Goal: Task Accomplishment & Management: Manage account settings

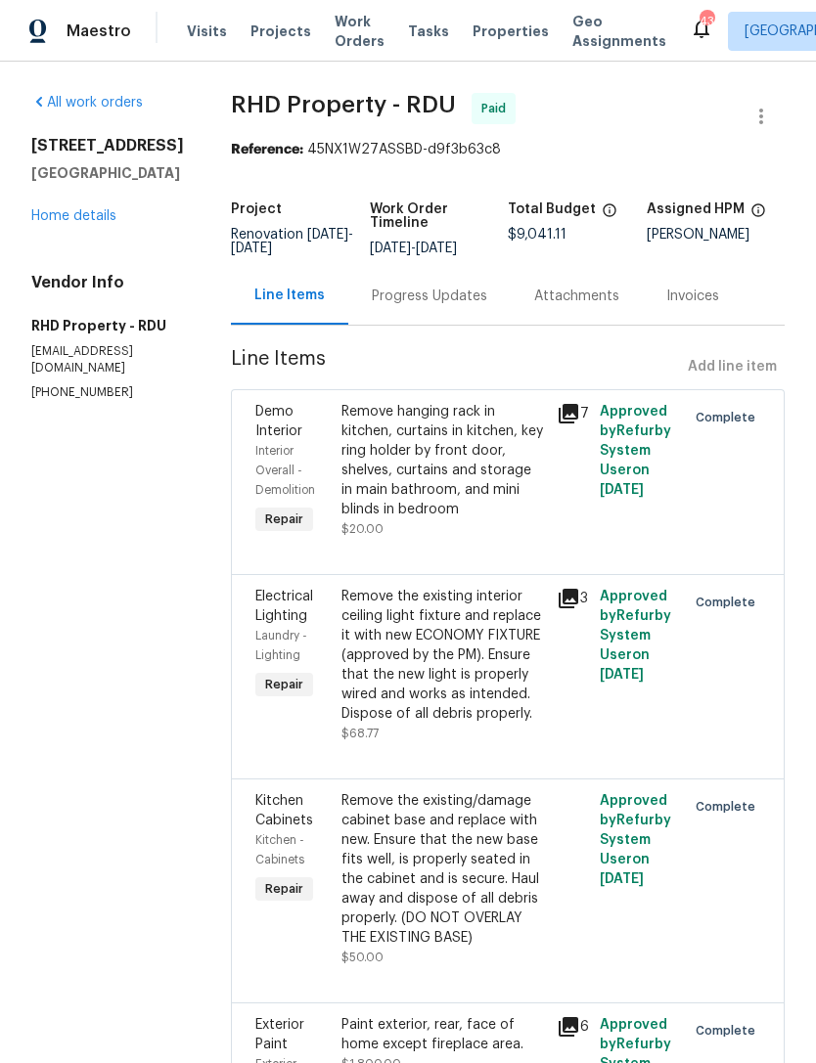
click at [52, 209] on link "Home details" at bounding box center [73, 216] width 85 height 14
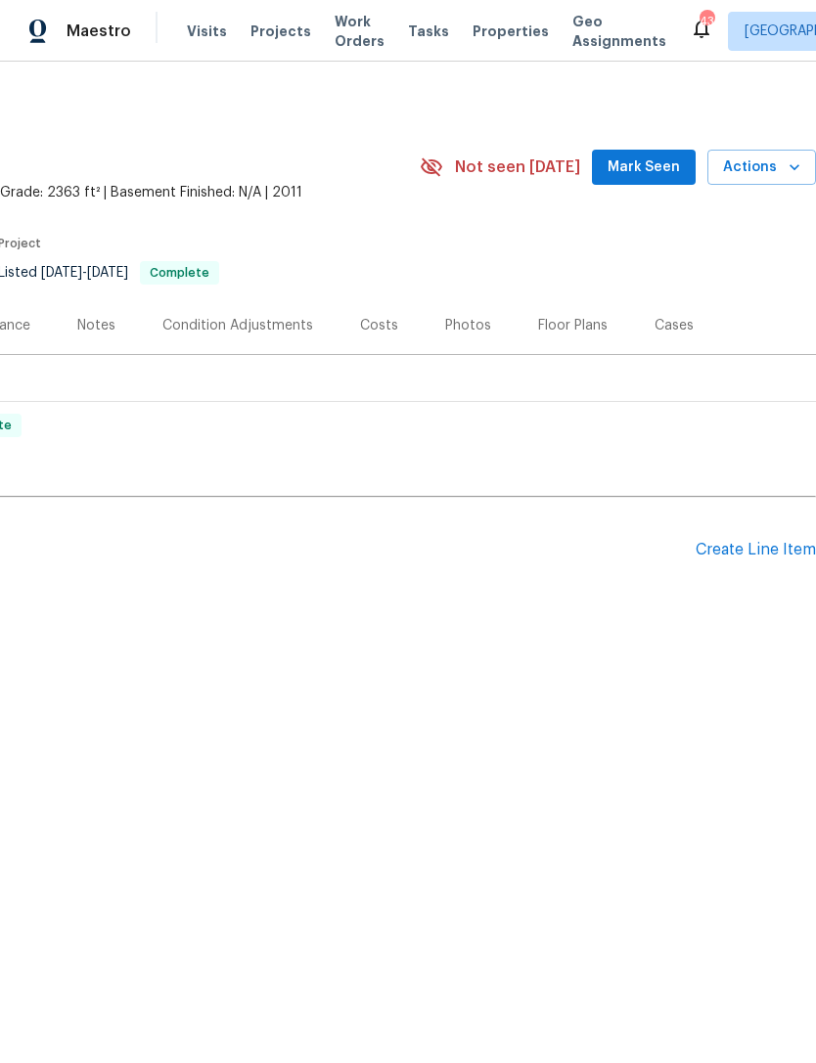
scroll to position [0, 290]
click at [768, 544] on div "Create Line Item" at bounding box center [756, 550] width 120 height 19
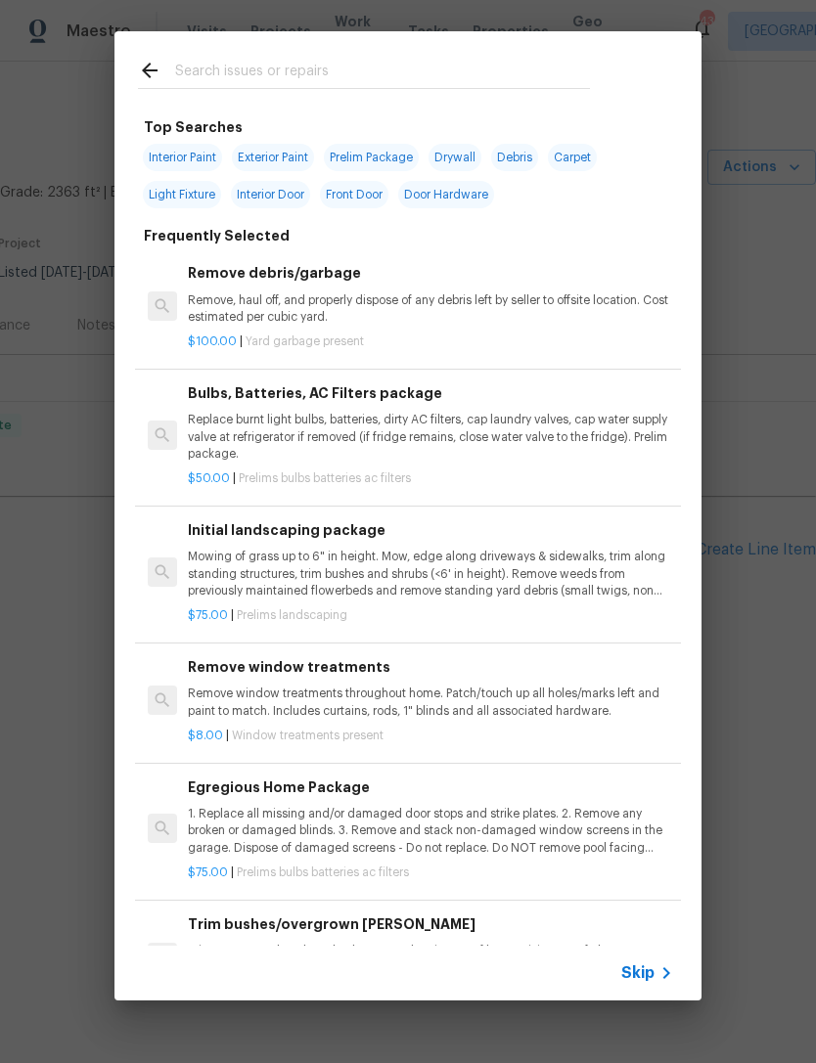
click at [186, 83] on input "text" at bounding box center [382, 73] width 415 height 29
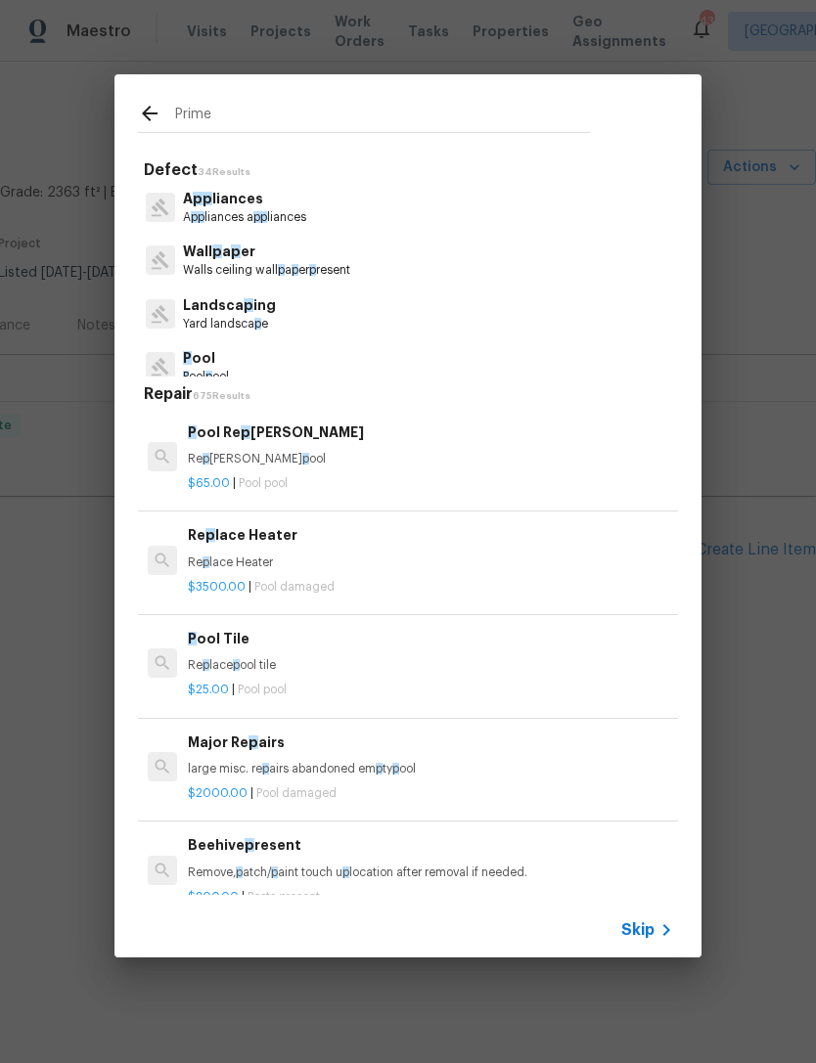
type input "Primer"
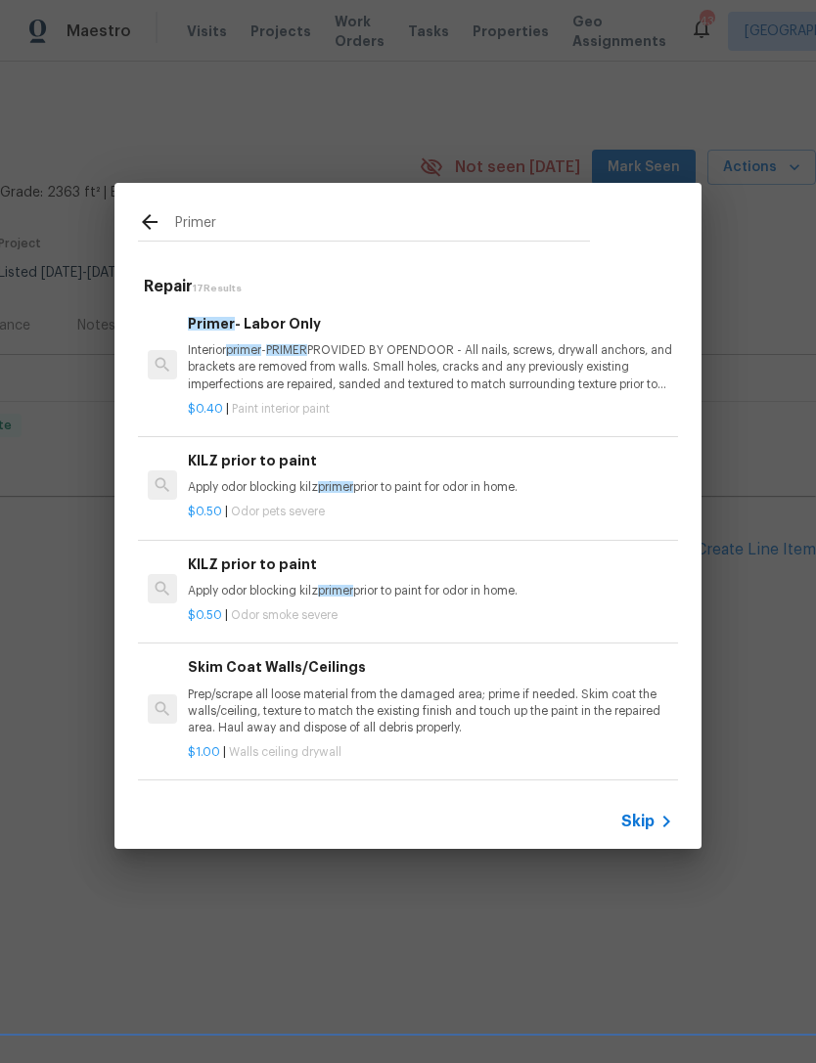
click at [199, 377] on p "Interior primer - PRIMER PROVIDED BY OPENDOOR - All nails, screws, drywall anch…" at bounding box center [430, 367] width 485 height 50
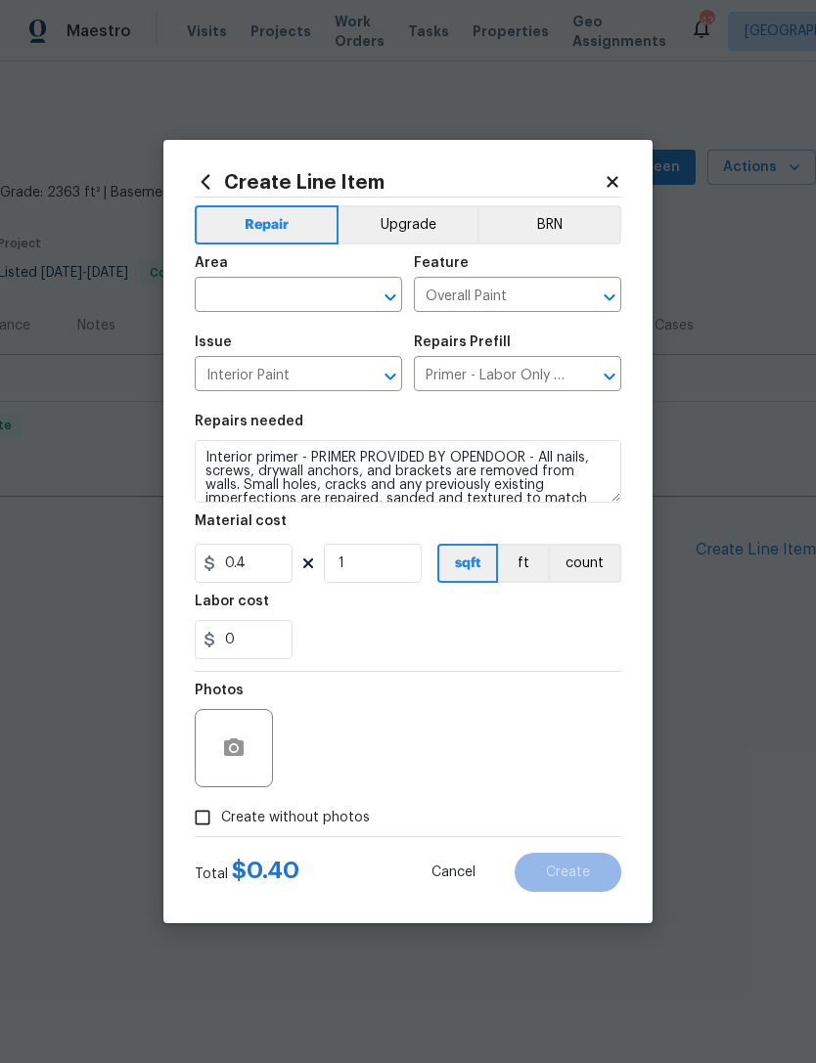
click at [222, 296] on input "text" at bounding box center [271, 297] width 153 height 30
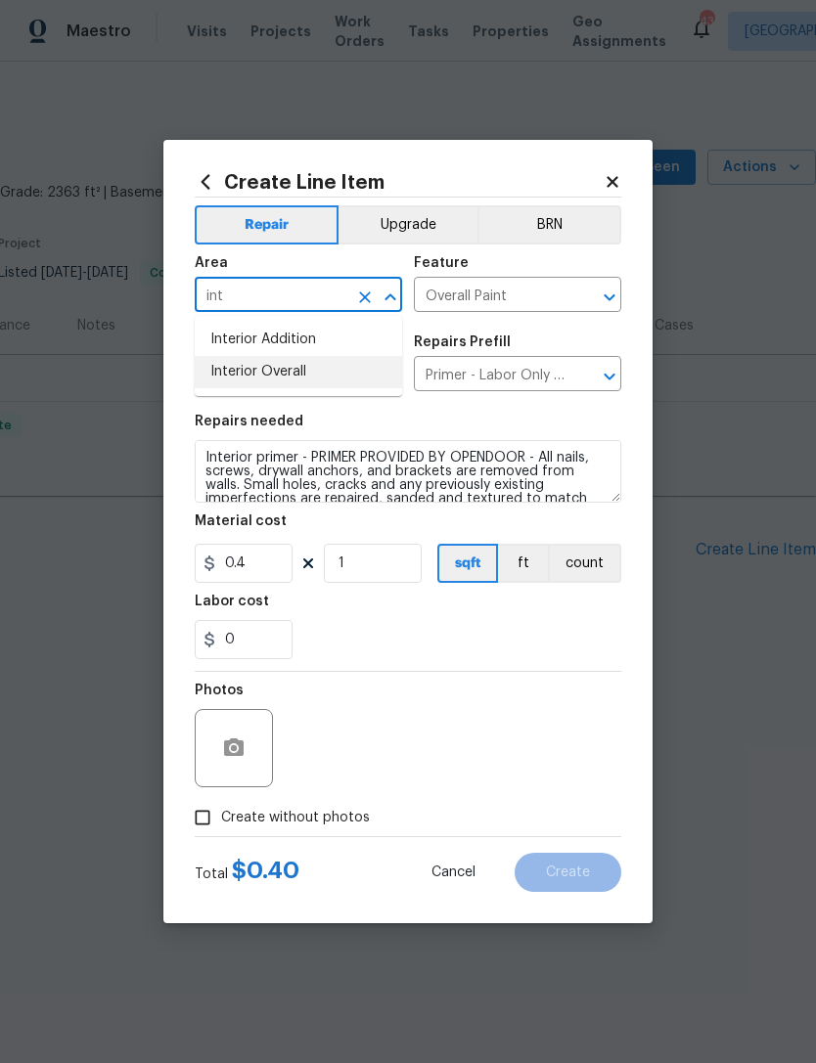
click at [237, 371] on li "Interior Overall" at bounding box center [298, 372] width 207 height 32
type input "Interior Overall"
click at [233, 416] on h5 "Repairs needed" at bounding box center [249, 422] width 109 height 14
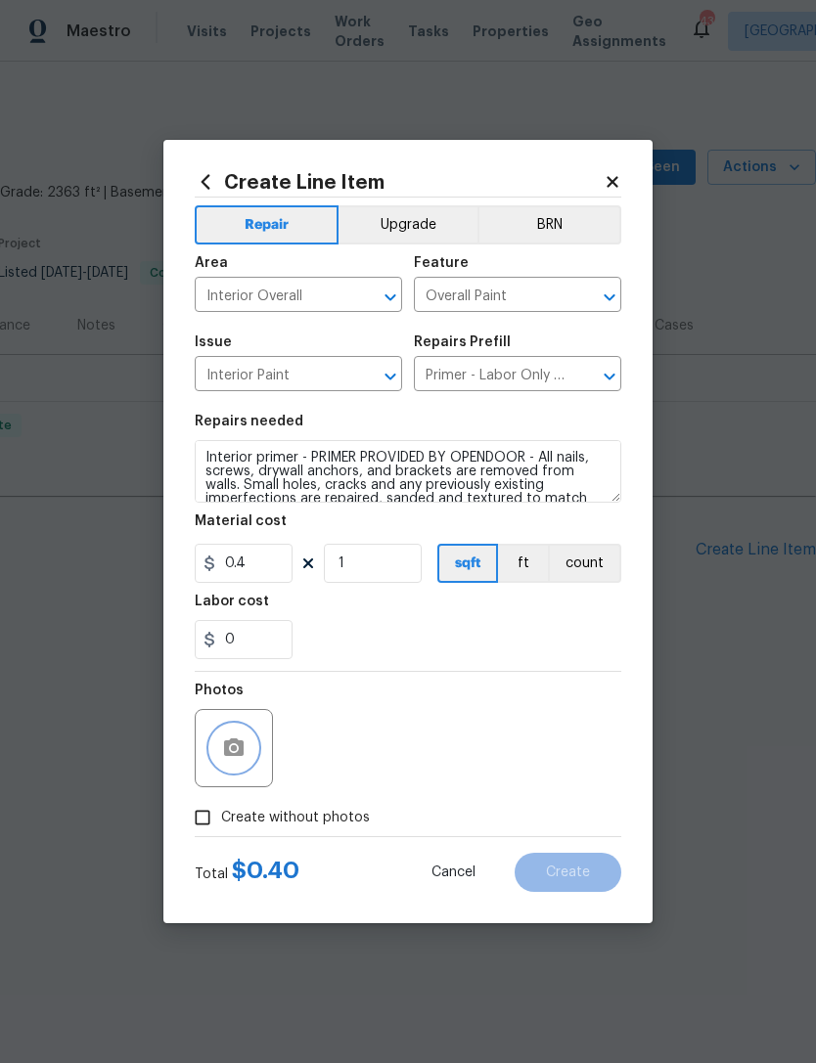
click at [240, 746] on icon "button" at bounding box center [234, 748] width 20 height 18
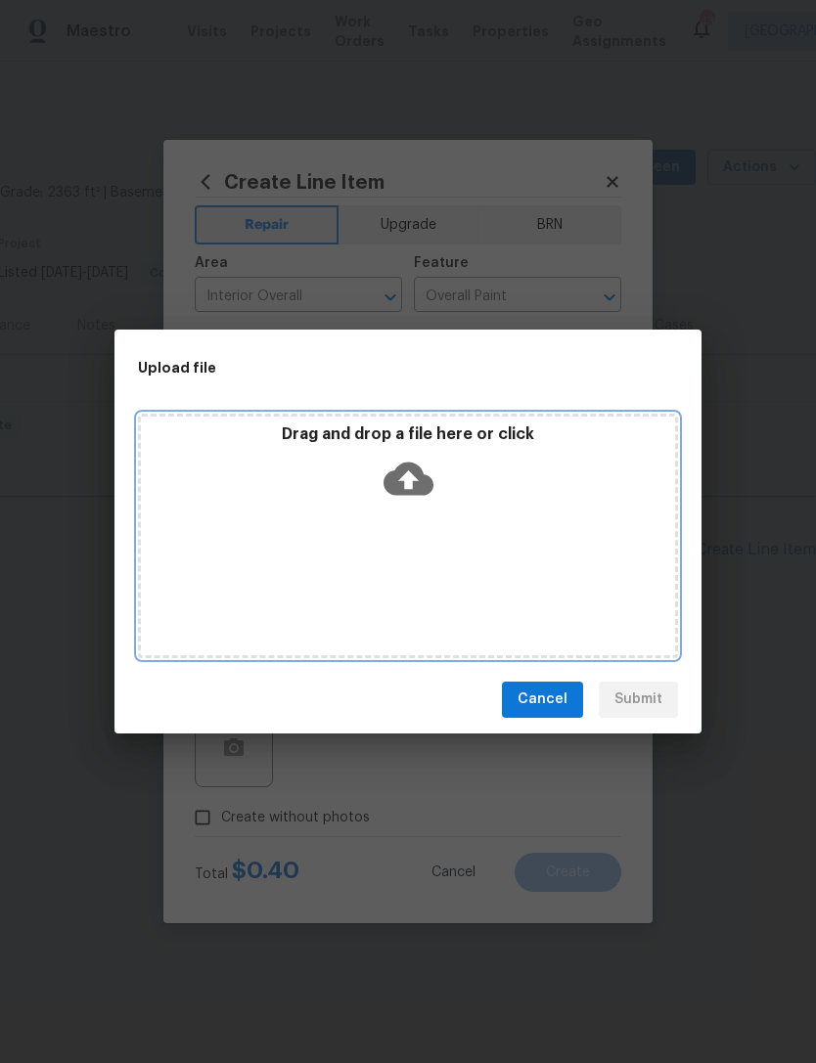
click at [569, 570] on div "Drag and drop a file here or click" at bounding box center [408, 536] width 540 height 245
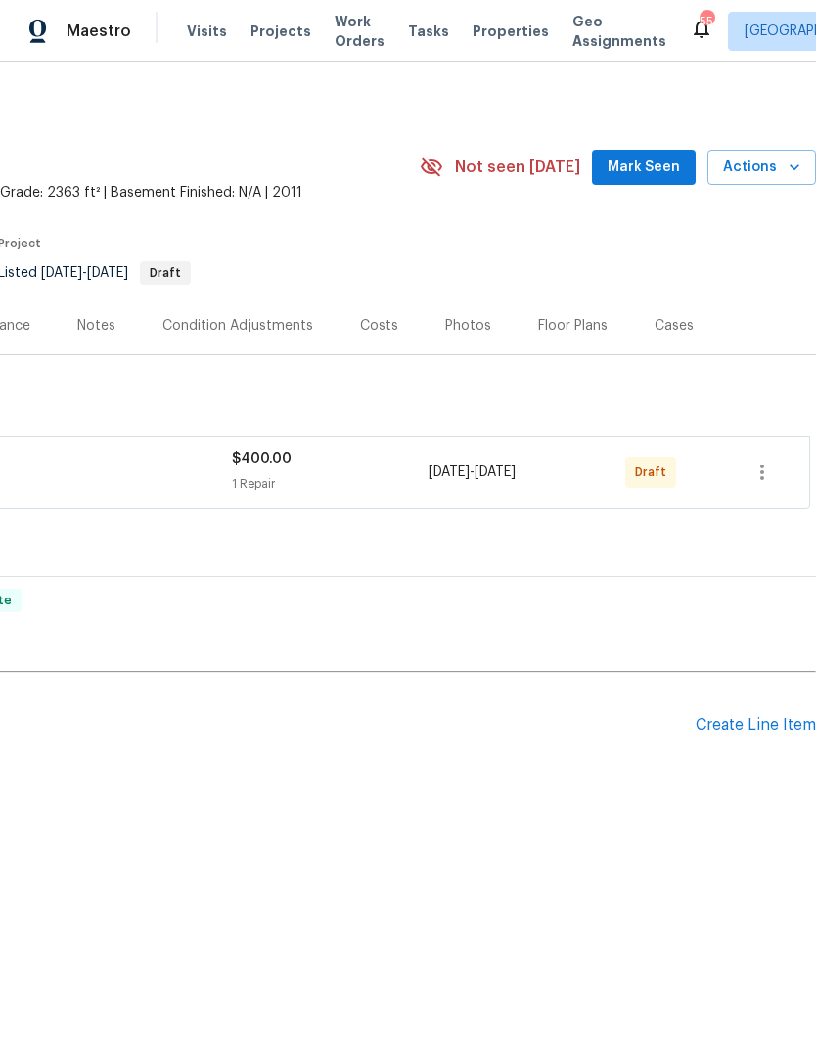
scroll to position [0, 290]
click at [771, 494] on button "button" at bounding box center [762, 472] width 47 height 47
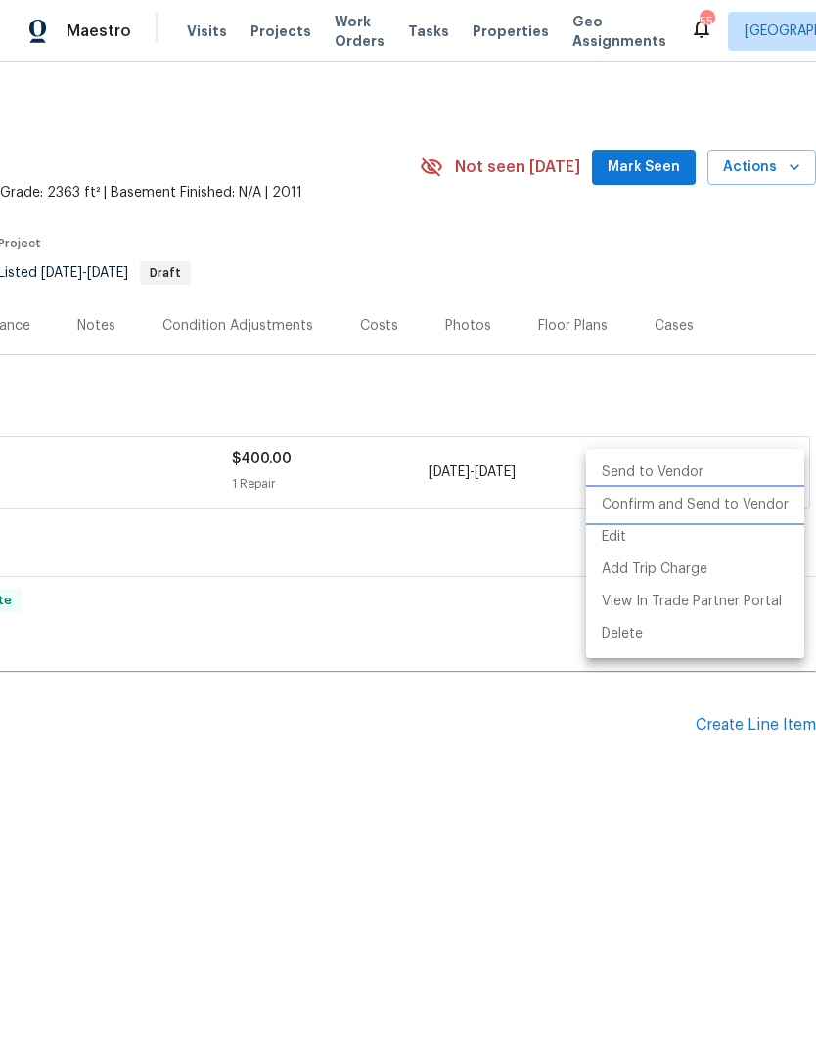
click at [613, 510] on li "Confirm and Send to Vendor" at bounding box center [695, 505] width 218 height 32
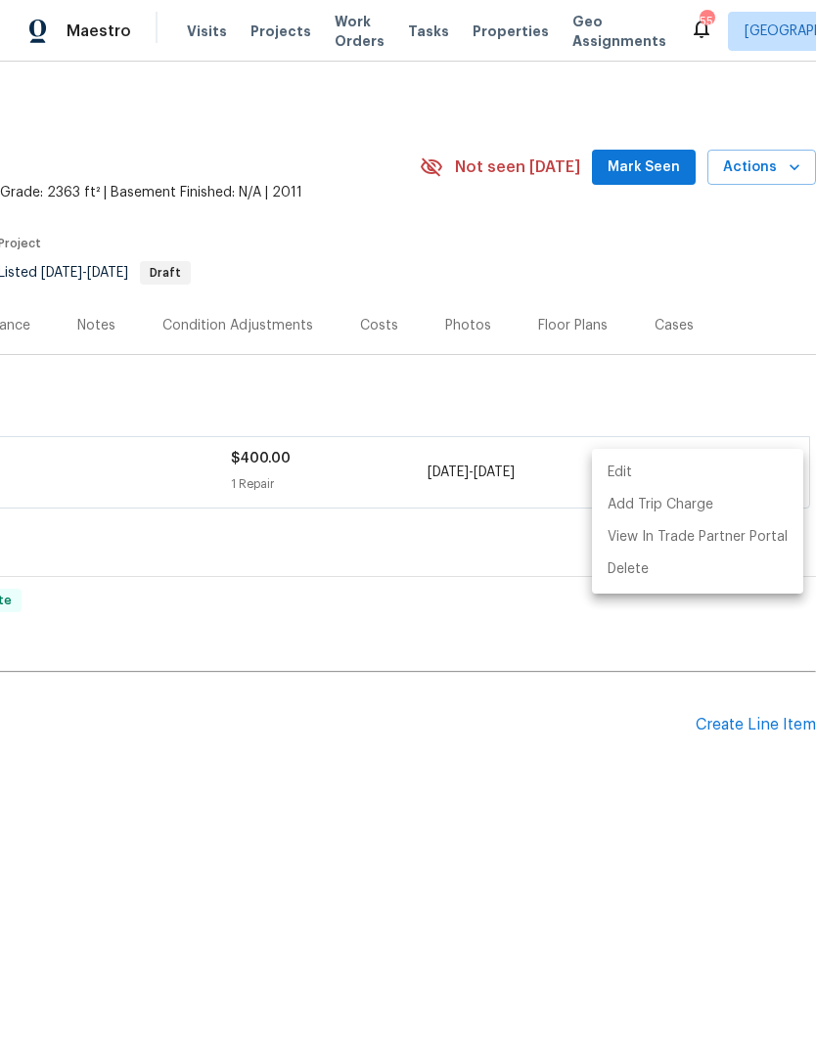
click at [558, 755] on div at bounding box center [408, 531] width 816 height 1063
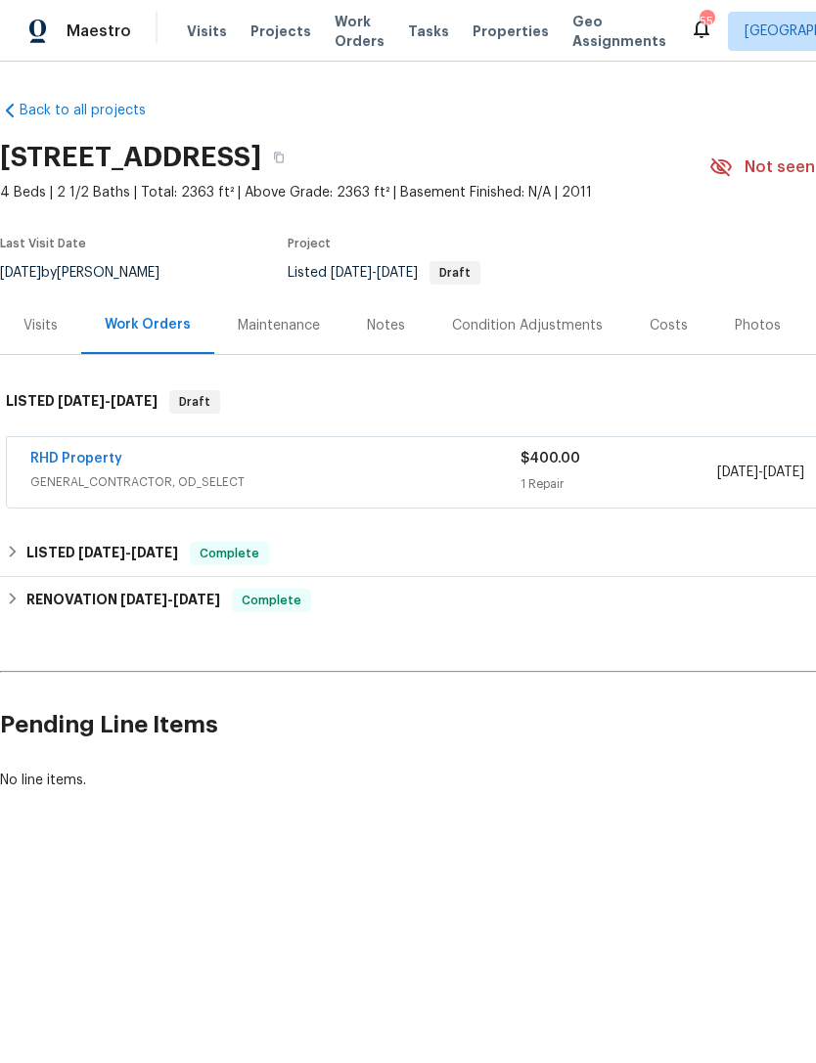
scroll to position [0, 0]
click at [70, 452] on link "RHD Property" at bounding box center [76, 459] width 92 height 14
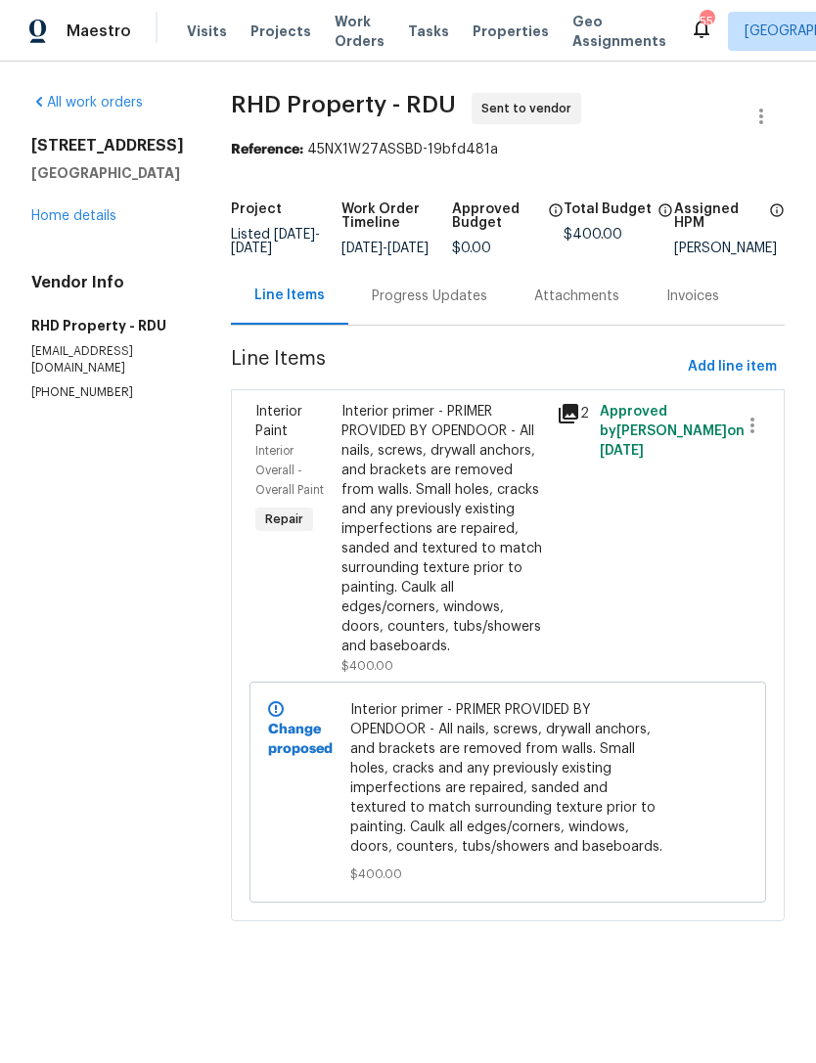
click at [578, 424] on icon at bounding box center [569, 414] width 20 height 20
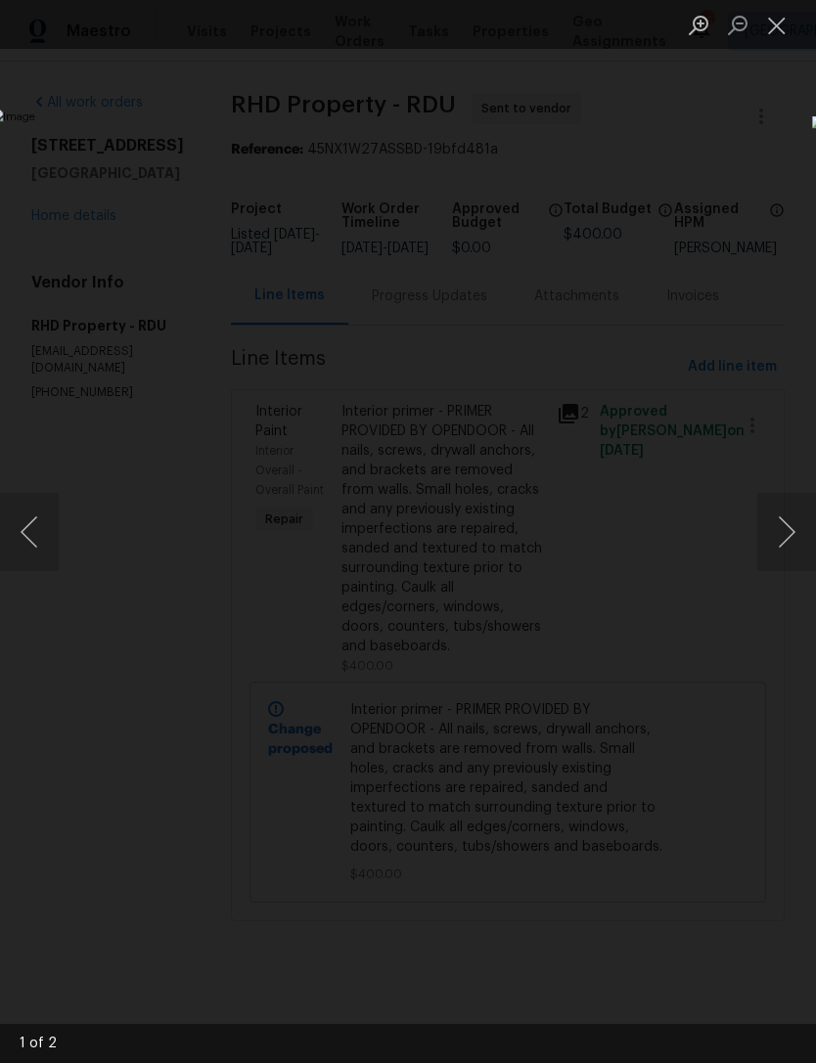
click at [792, 537] on button "Next image" at bounding box center [786, 532] width 59 height 78
click at [783, 13] on button "Close lightbox" at bounding box center [776, 25] width 39 height 34
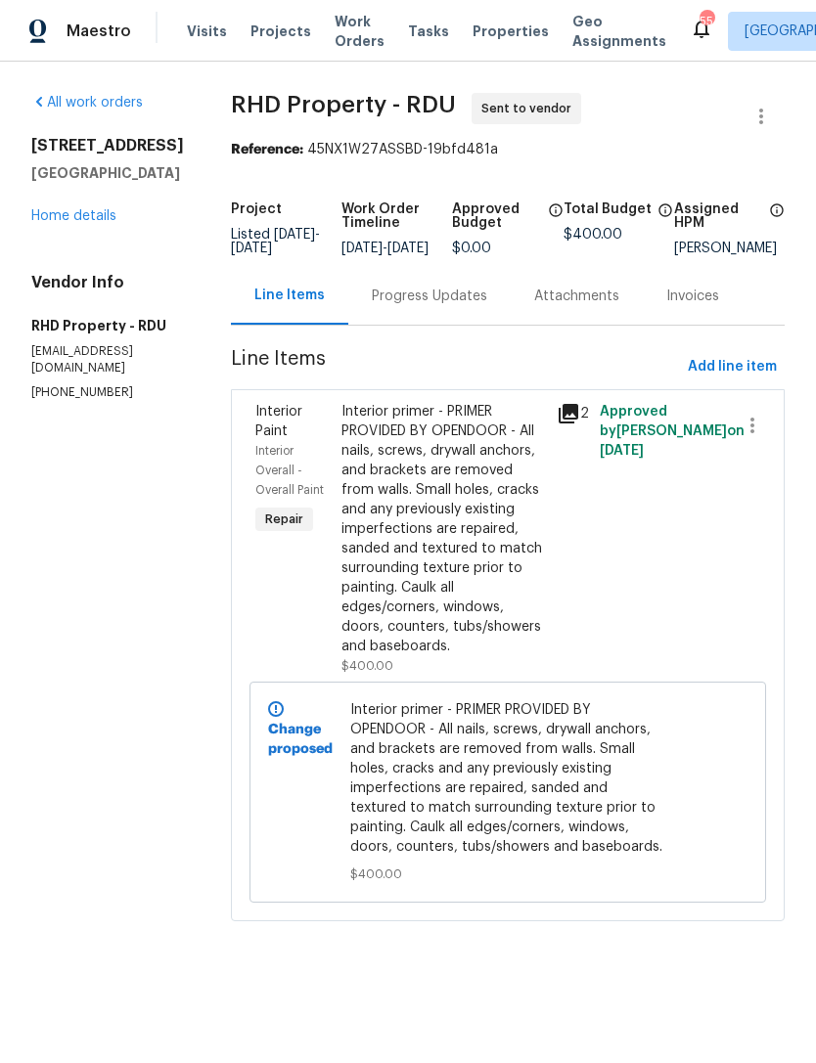
click at [417, 472] on div "Interior primer - PRIMER PROVIDED BY OPENDOOR - All nails, screws, drywall anch…" at bounding box center [442, 529] width 203 height 254
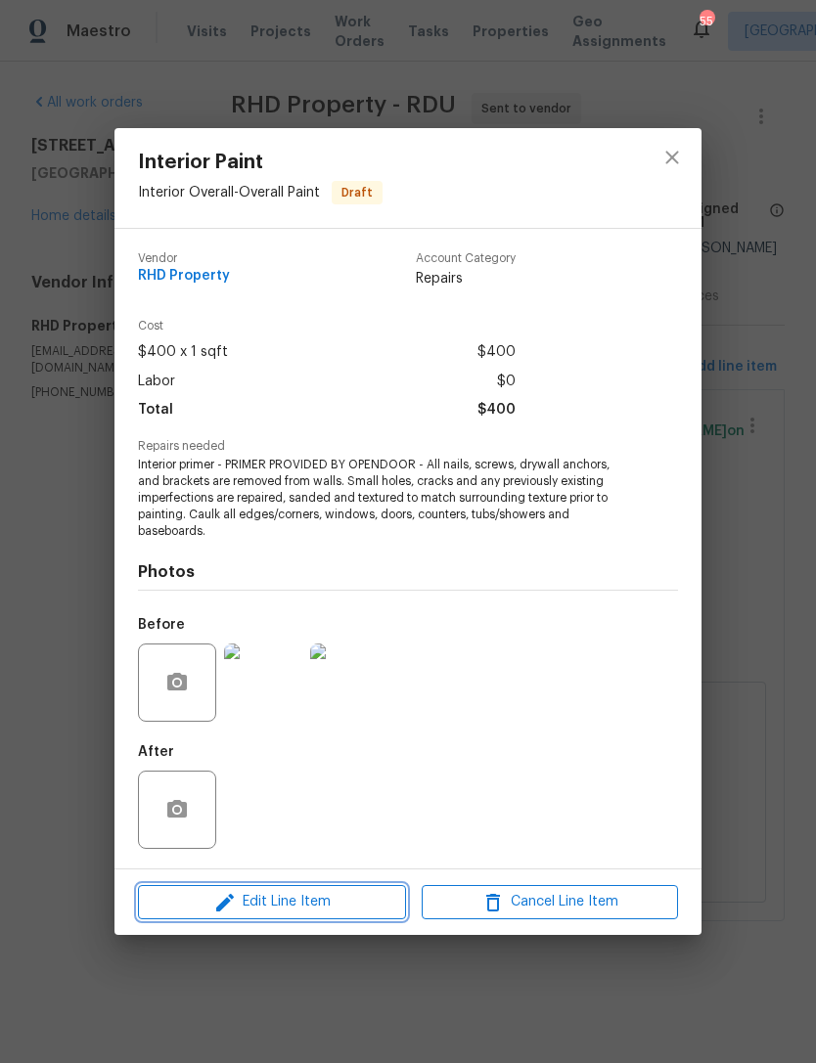
click at [356, 900] on span "Edit Line Item" at bounding box center [272, 902] width 256 height 24
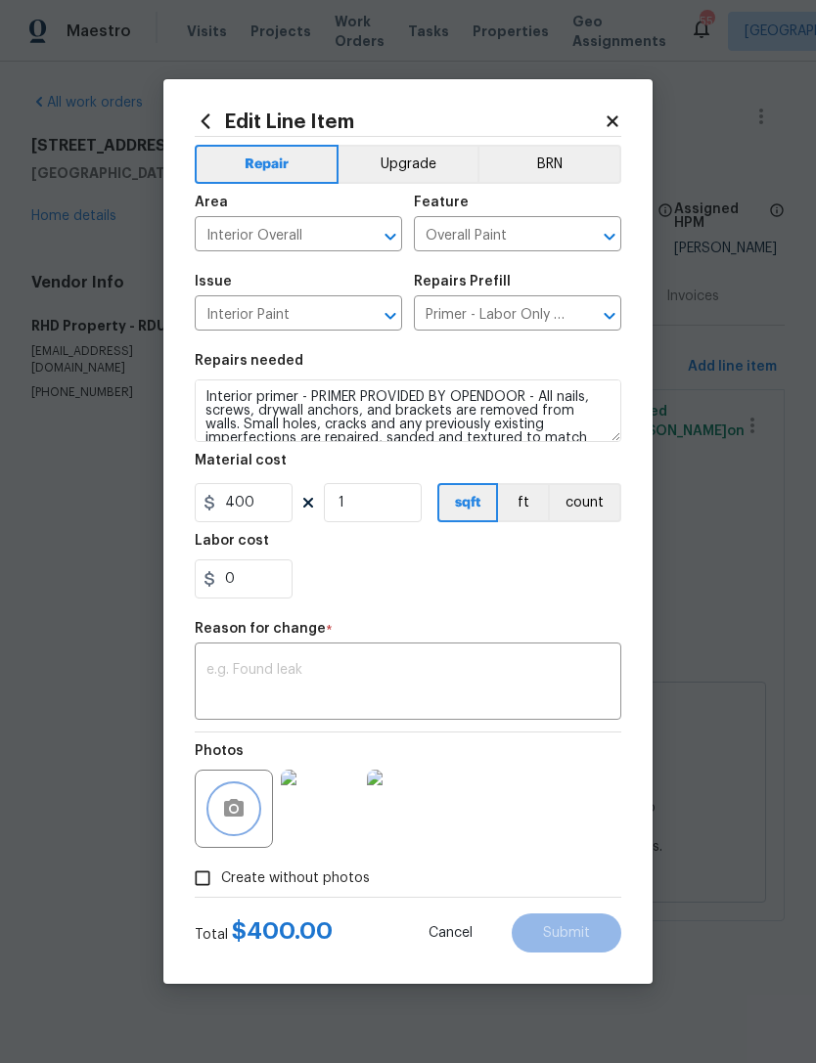
click at [226, 821] on icon "button" at bounding box center [233, 808] width 23 height 23
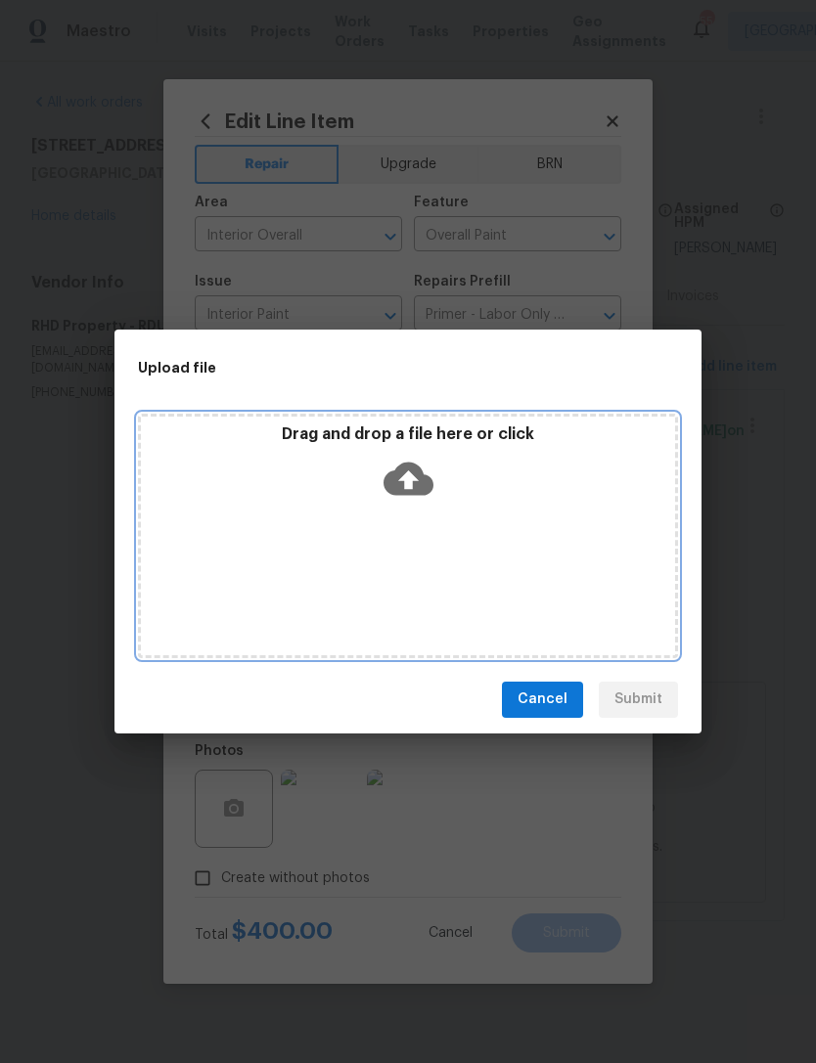
click at [248, 563] on div "Drag and drop a file here or click" at bounding box center [408, 536] width 540 height 245
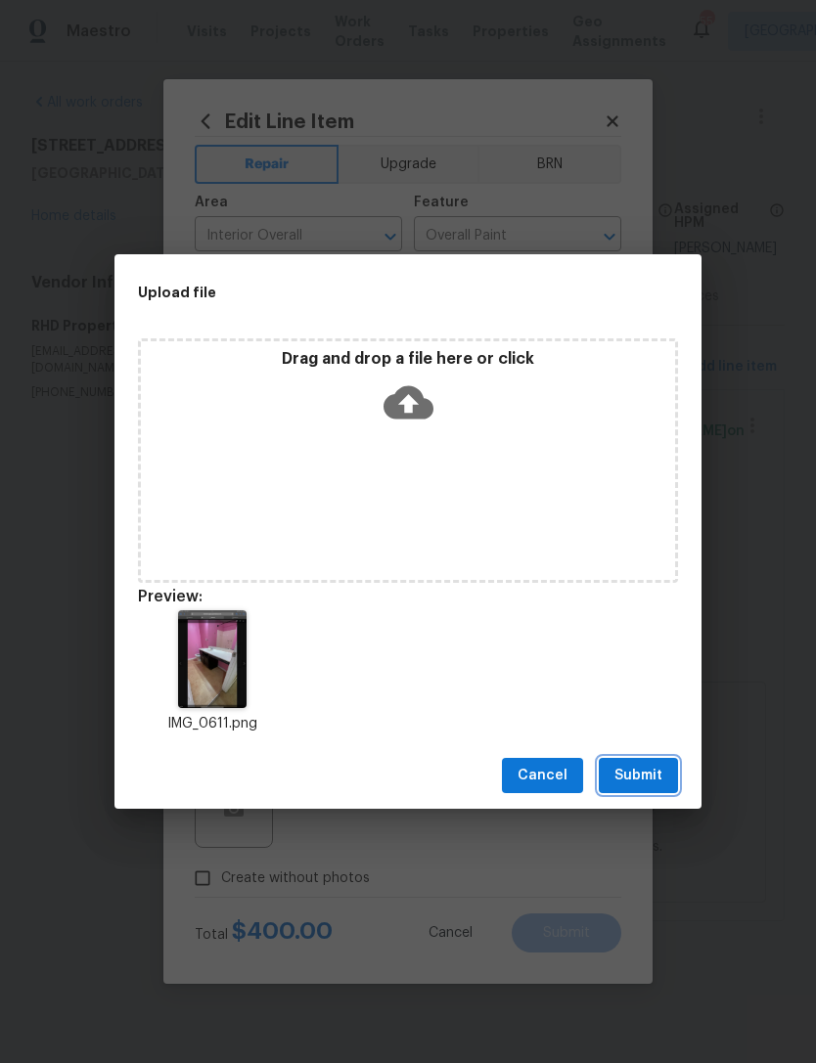
click at [660, 773] on span "Submit" at bounding box center [638, 776] width 48 height 24
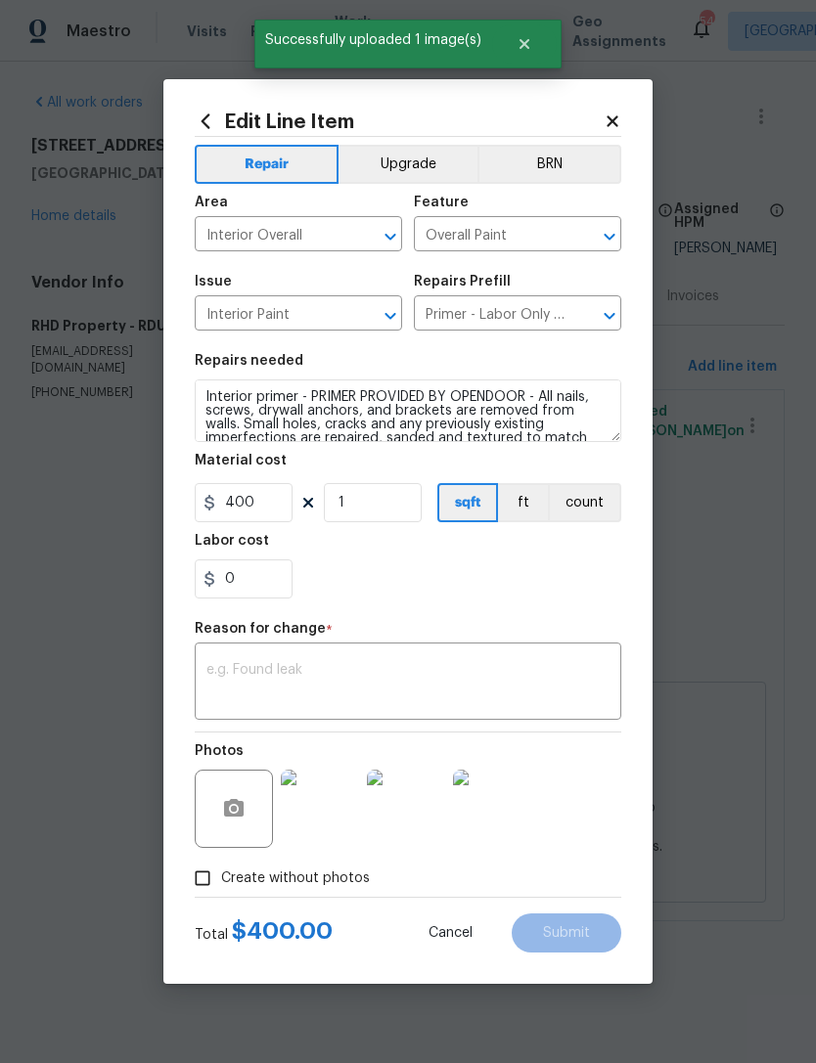
click at [548, 681] on textarea at bounding box center [407, 683] width 403 height 41
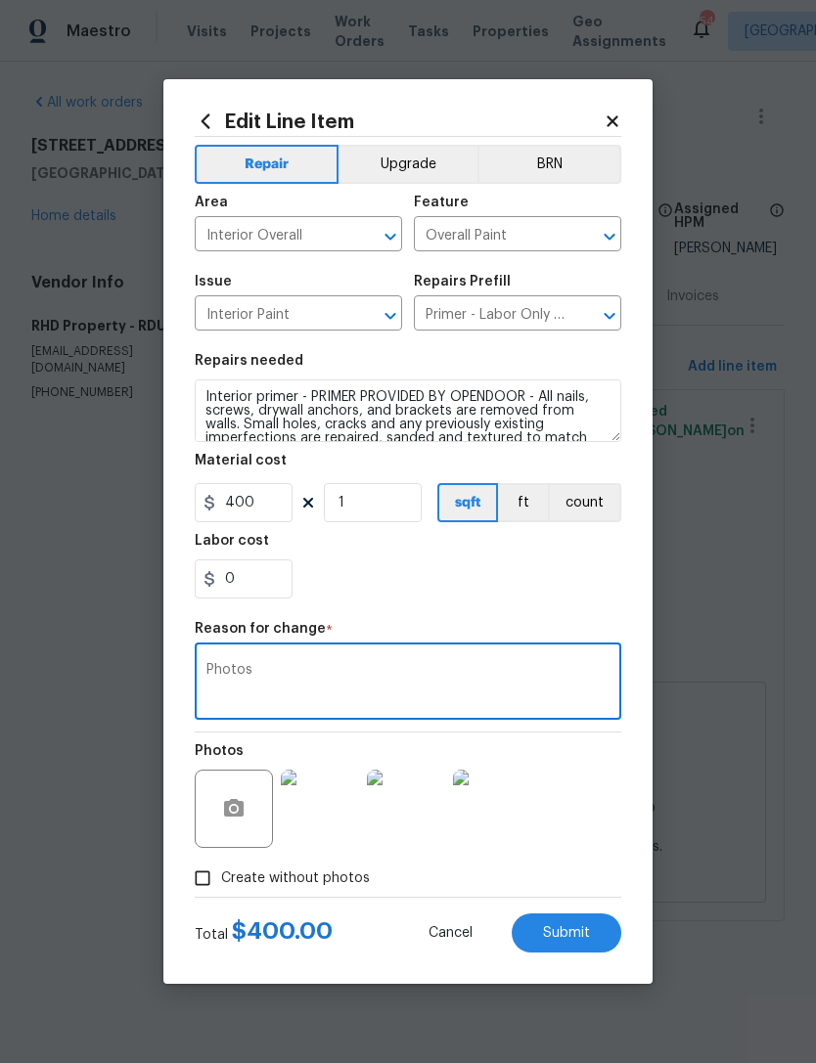
type textarea "Photos"
click at [585, 928] on span "Submit" at bounding box center [566, 933] width 47 height 15
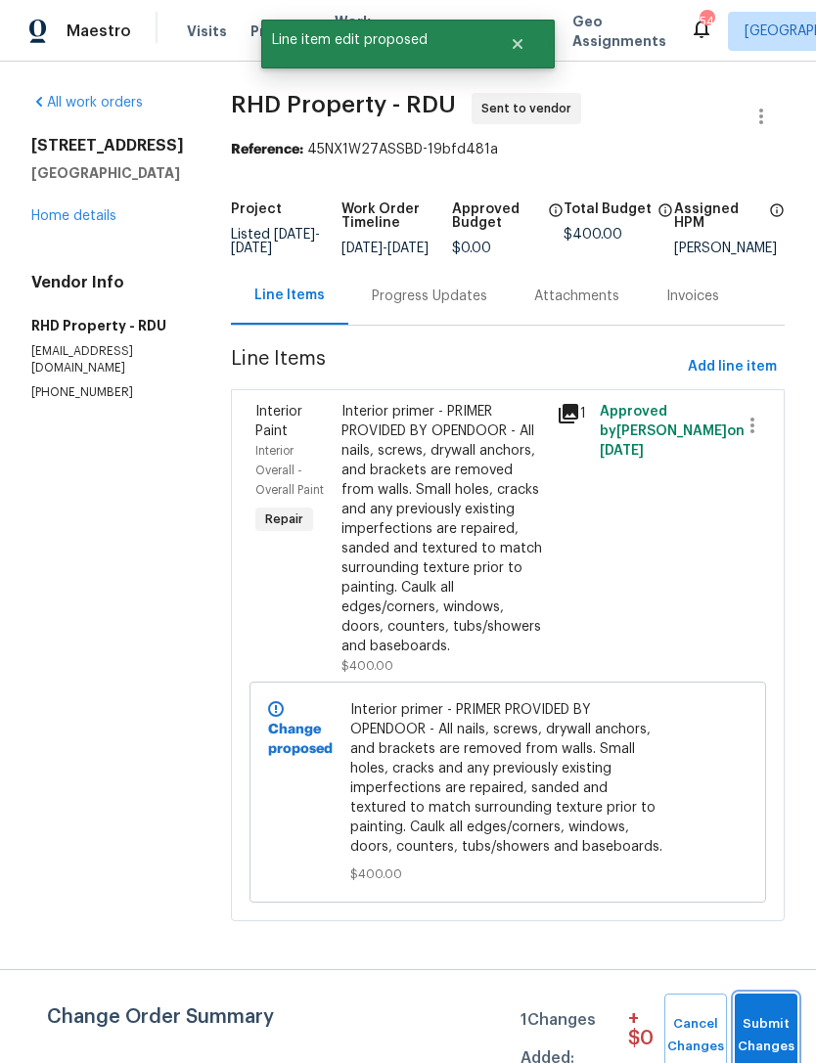
click at [759, 1017] on span "Submit Changes" at bounding box center [765, 1036] width 43 height 45
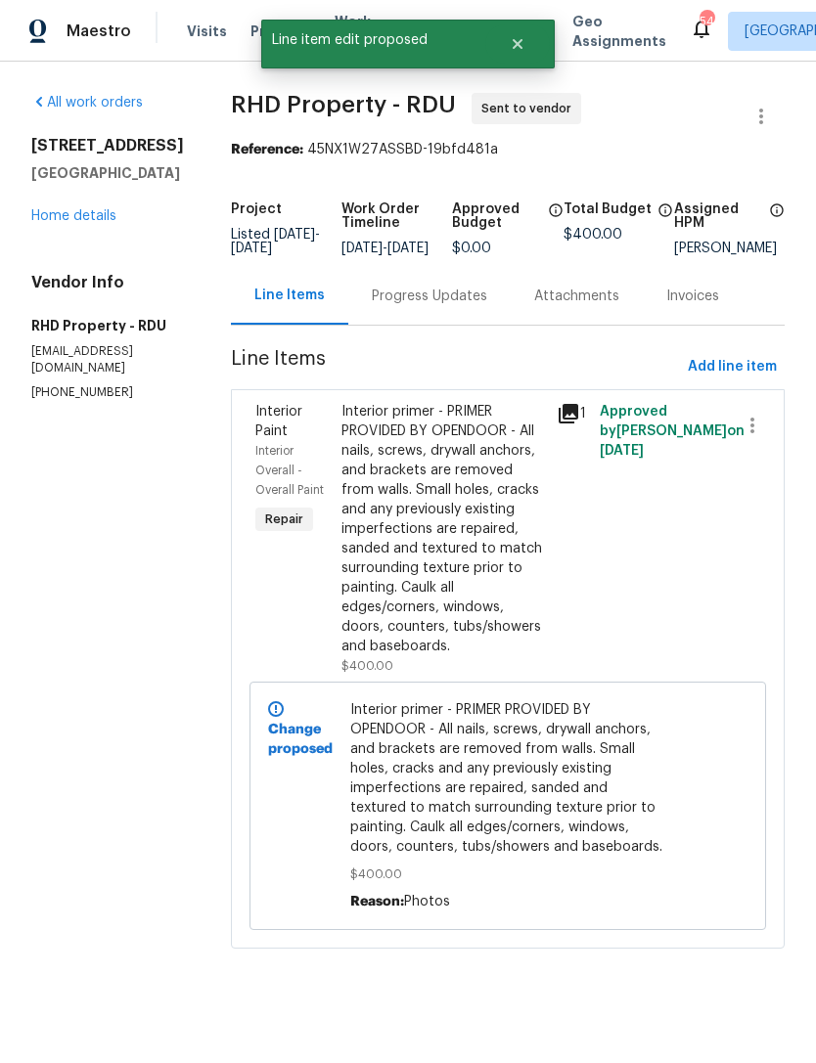
click at [578, 424] on icon at bounding box center [569, 414] width 20 height 20
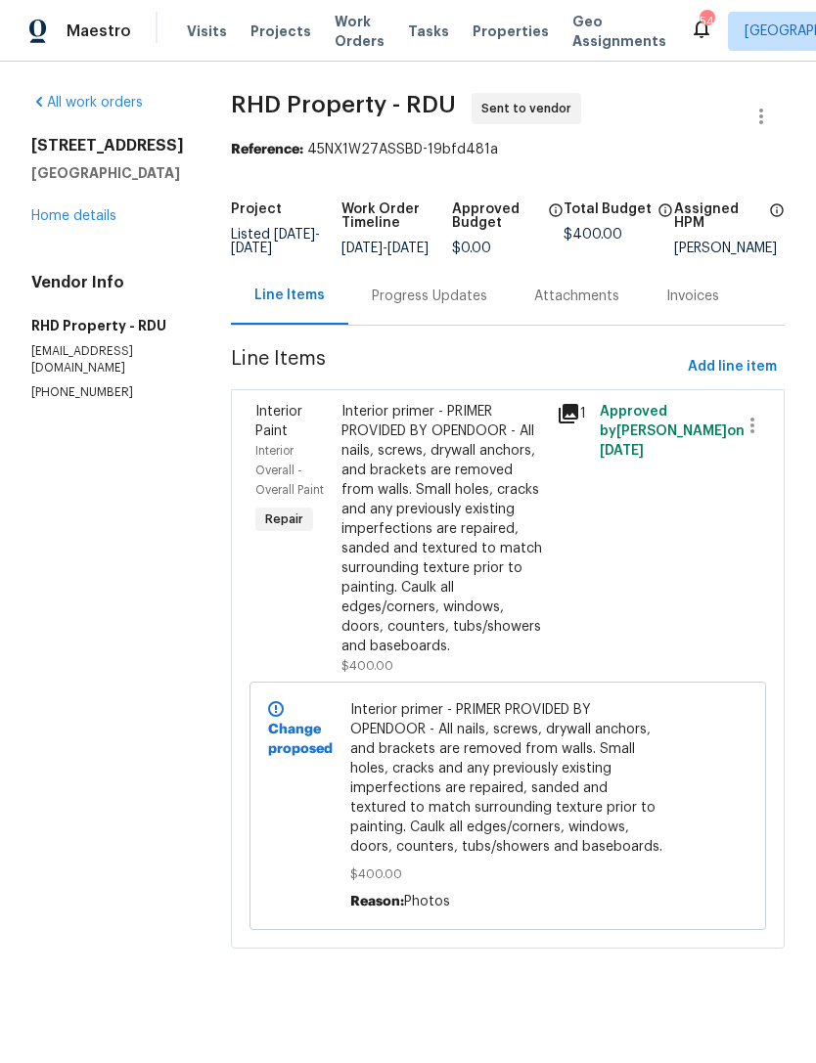
click at [578, 424] on icon at bounding box center [569, 414] width 20 height 20
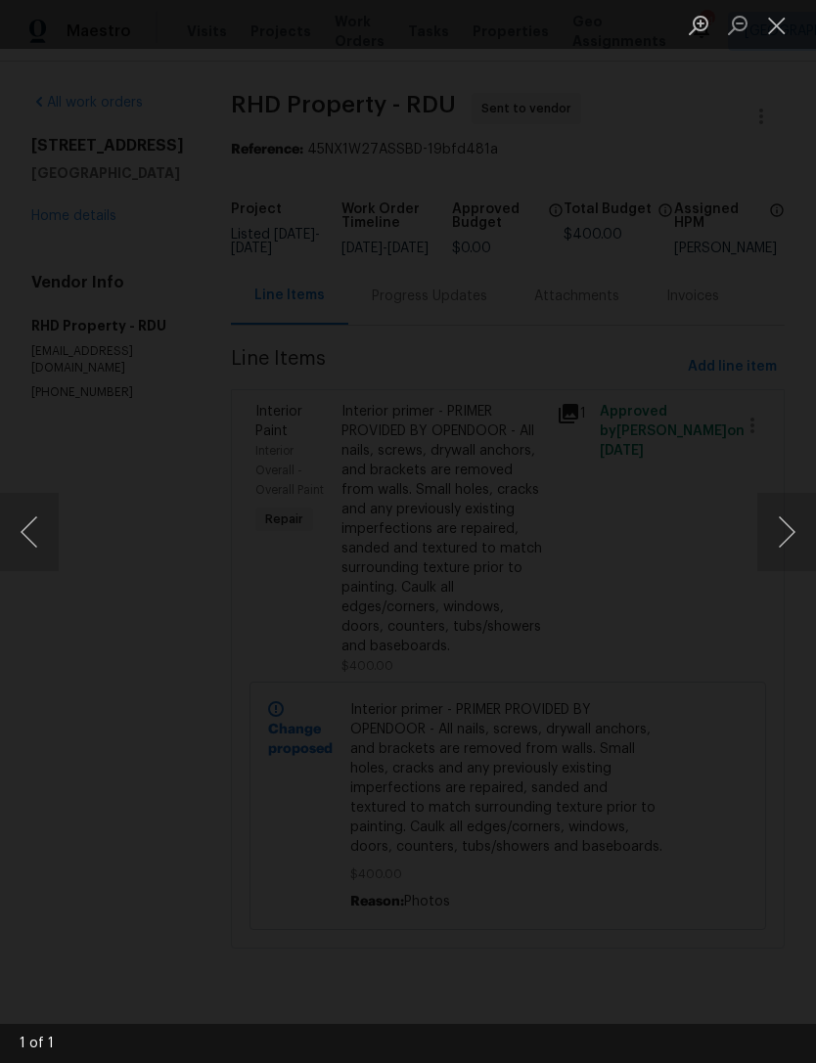
click at [611, 145] on img "Lightbox" at bounding box center [315, 532] width 594 height 774
click at [806, 183] on div "Lightbox" at bounding box center [408, 531] width 816 height 1063
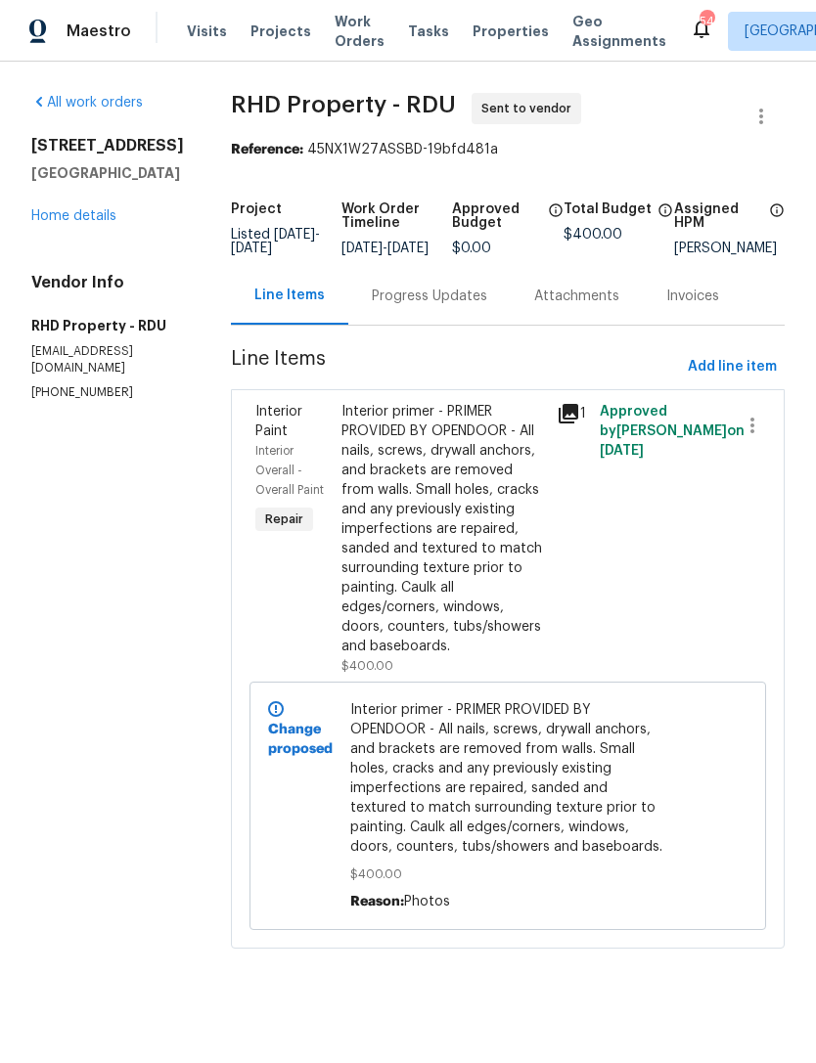
click at [487, 592] on div "Interior primer - PRIMER PROVIDED BY OPENDOOR - All nails, screws, drywall anch…" at bounding box center [442, 529] width 203 height 254
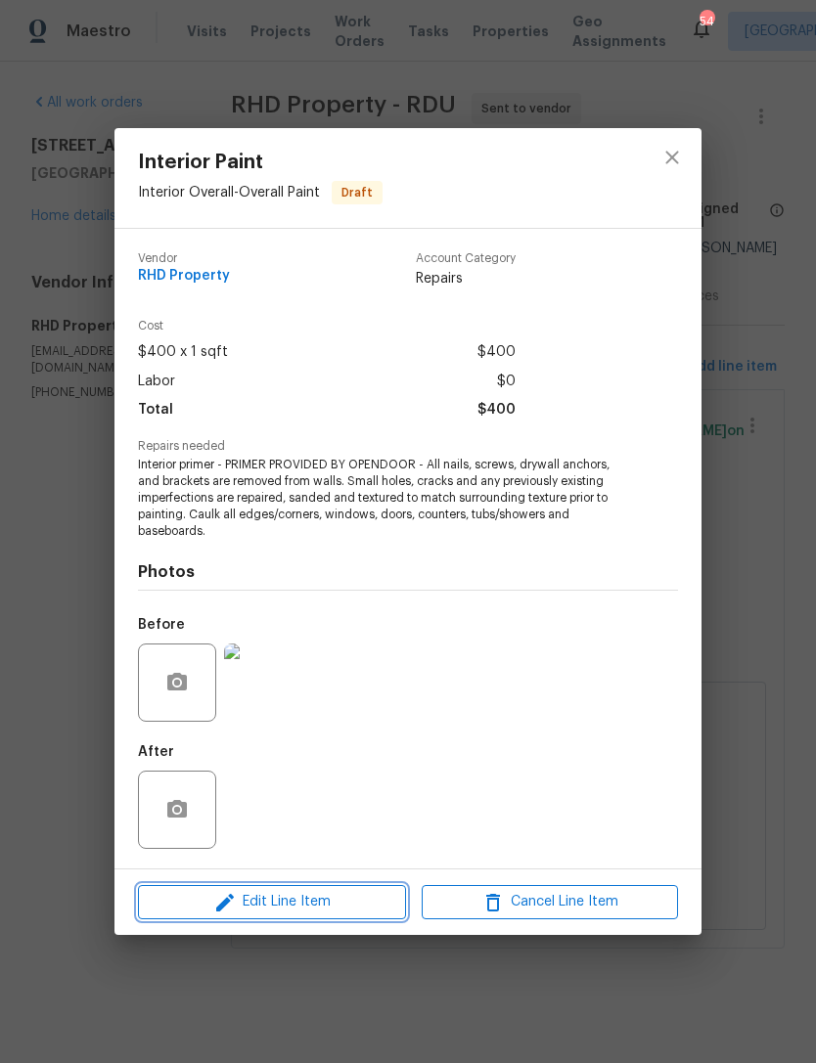
click at [310, 916] on button "Edit Line Item" at bounding box center [272, 902] width 268 height 34
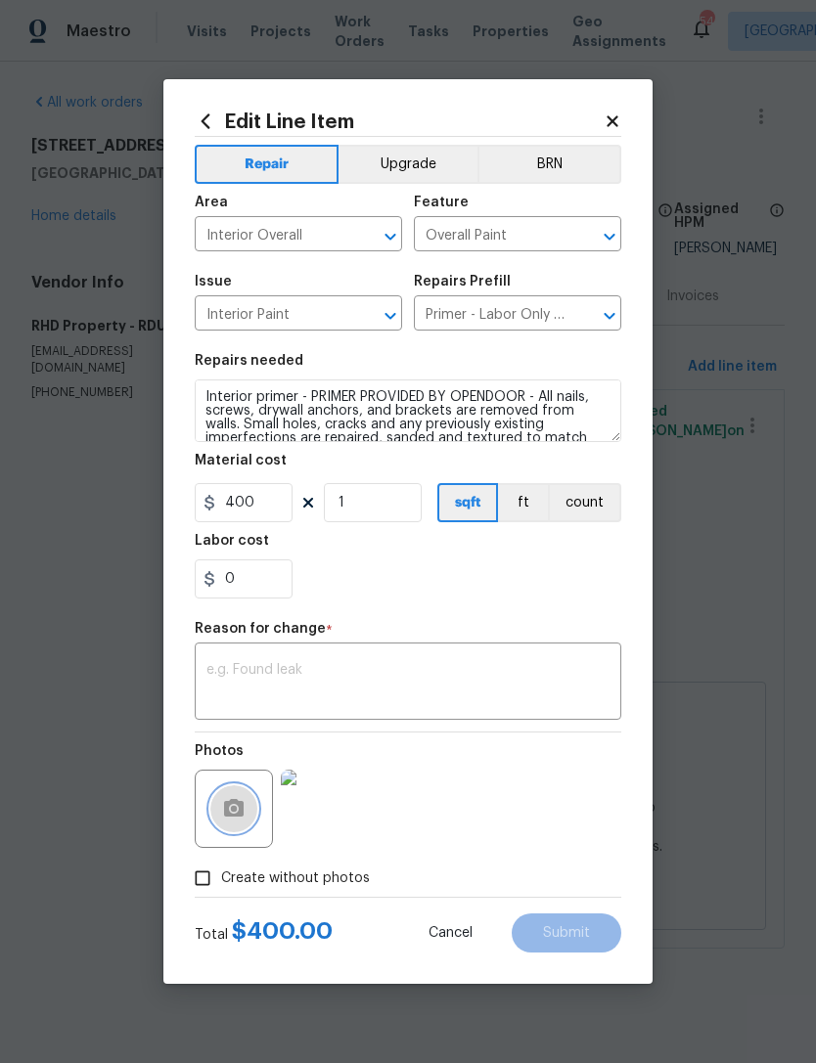
click at [251, 812] on button "button" at bounding box center [233, 809] width 47 height 47
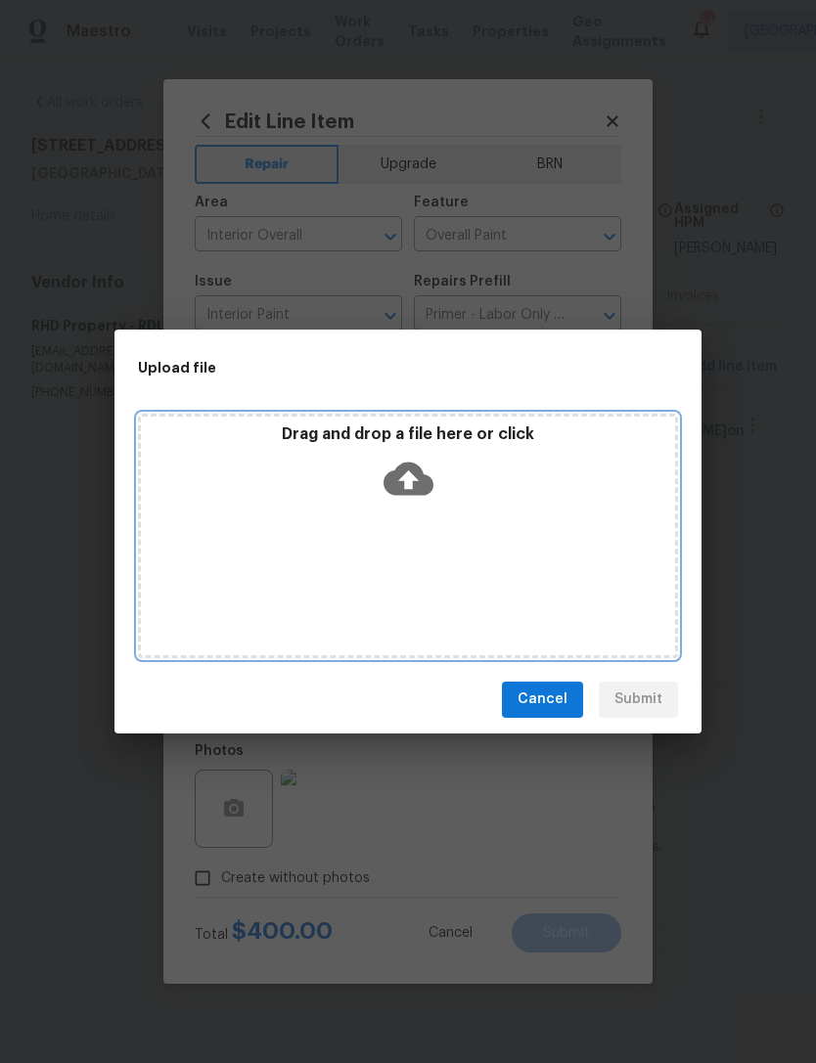
click at [248, 518] on div "Drag and drop a file here or click" at bounding box center [408, 536] width 540 height 245
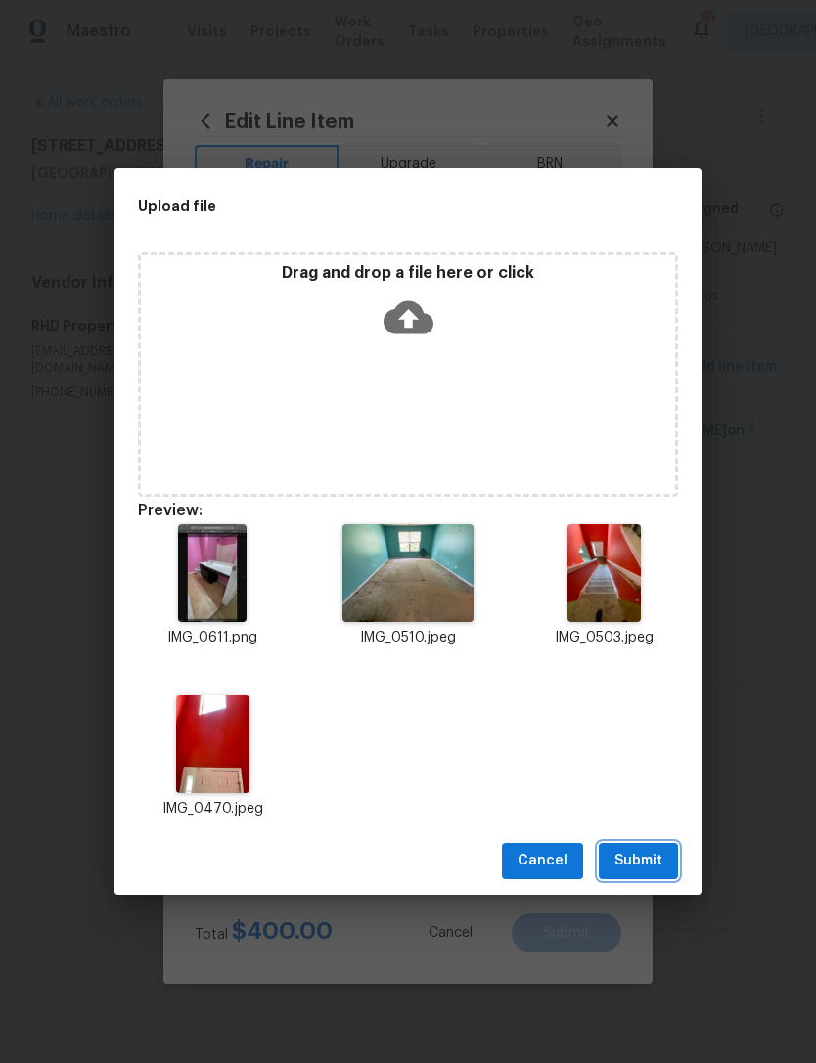
click at [642, 862] on span "Submit" at bounding box center [638, 861] width 48 height 24
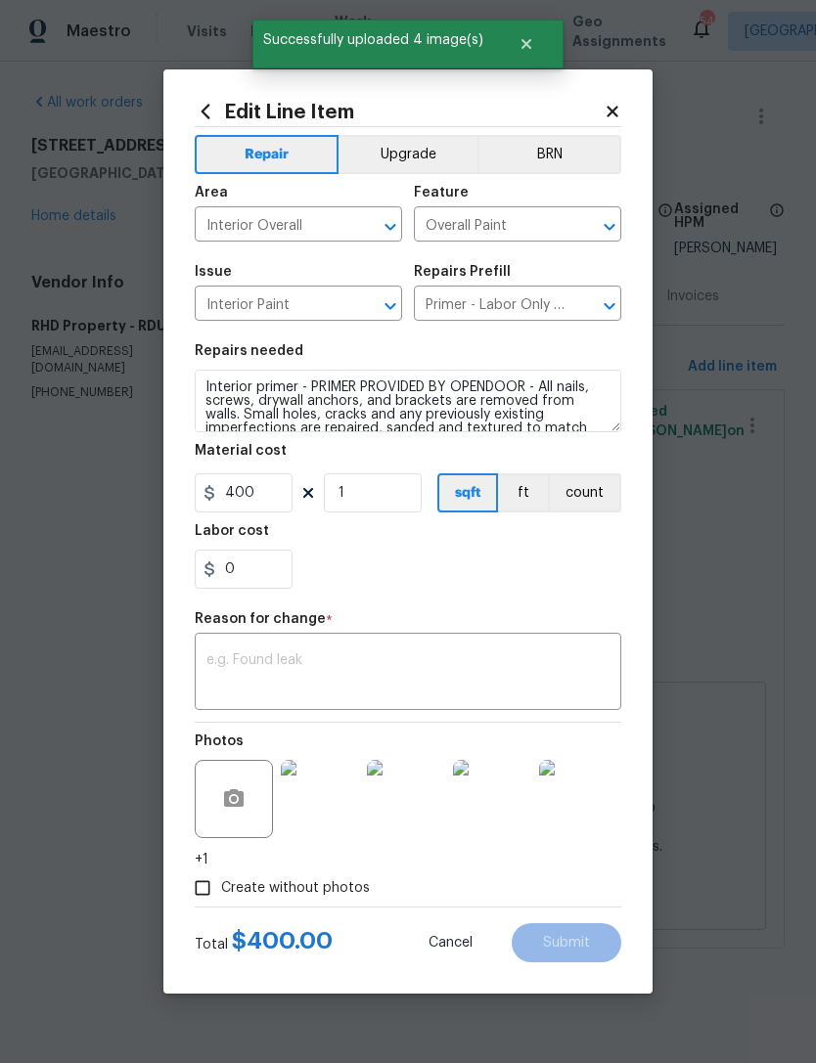
click at [270, 648] on div "x ​" at bounding box center [408, 674] width 427 height 72
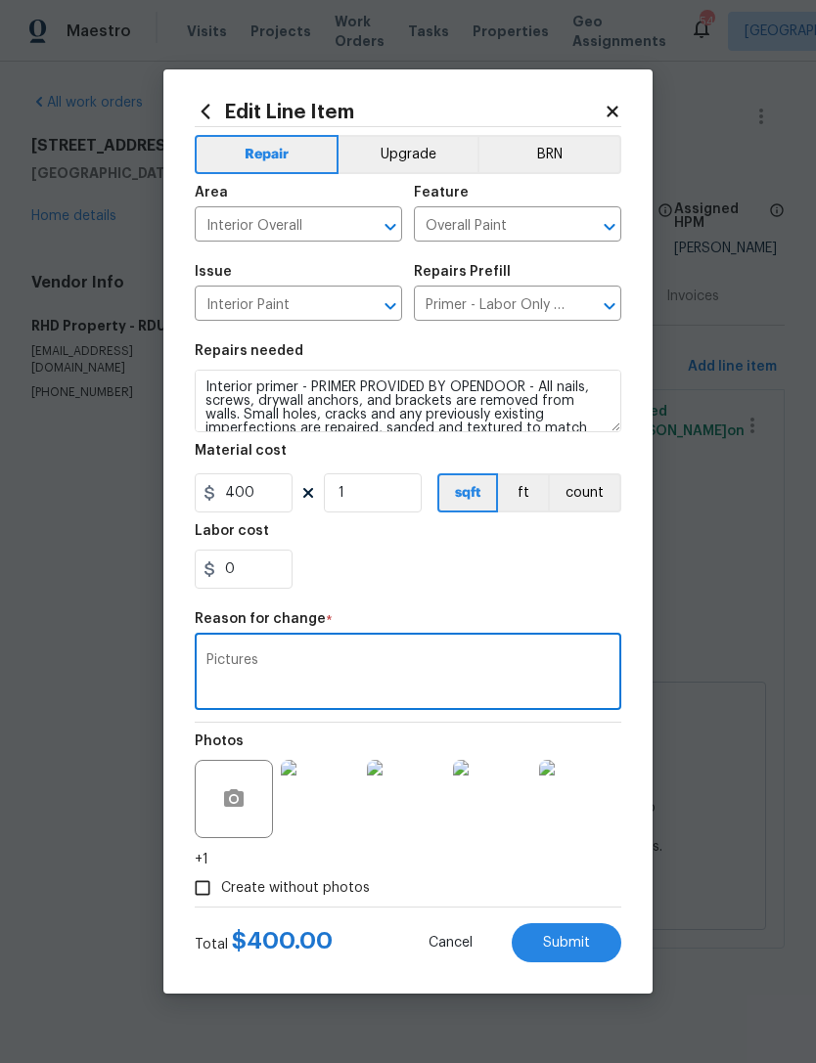
type textarea "Pictures"
click at [588, 944] on span "Submit" at bounding box center [566, 943] width 47 height 15
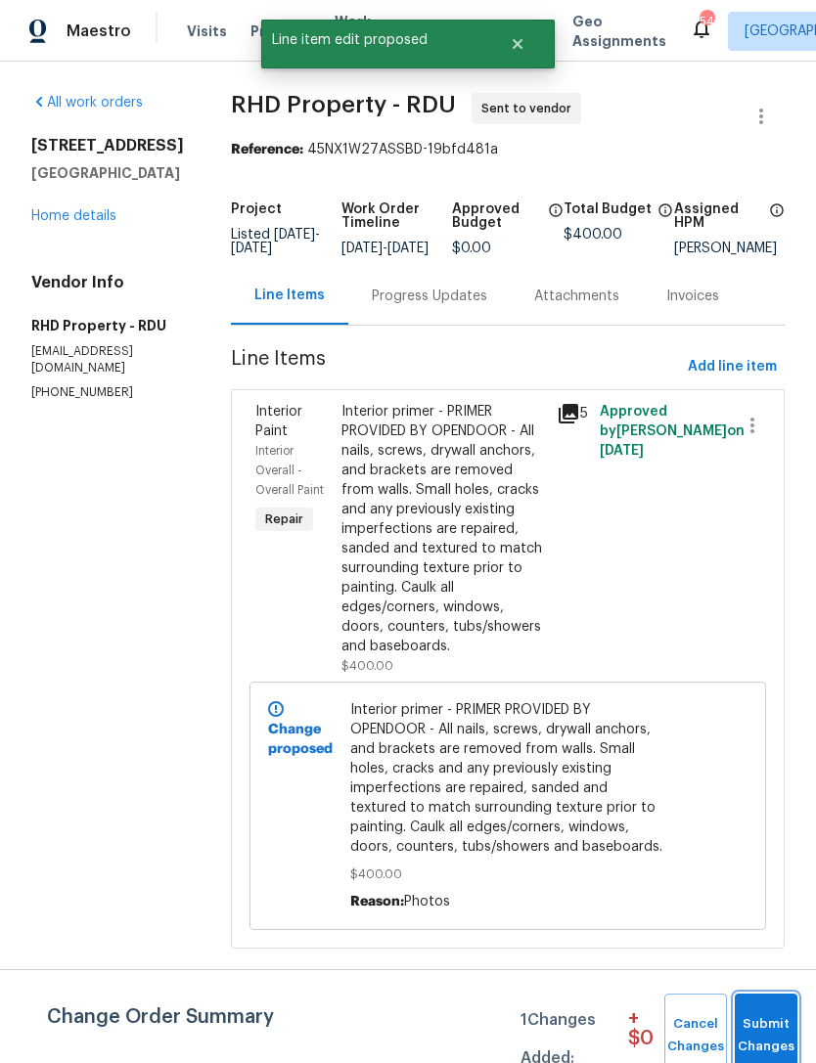
click at [754, 1012] on button "Submit Changes" at bounding box center [766, 1036] width 63 height 84
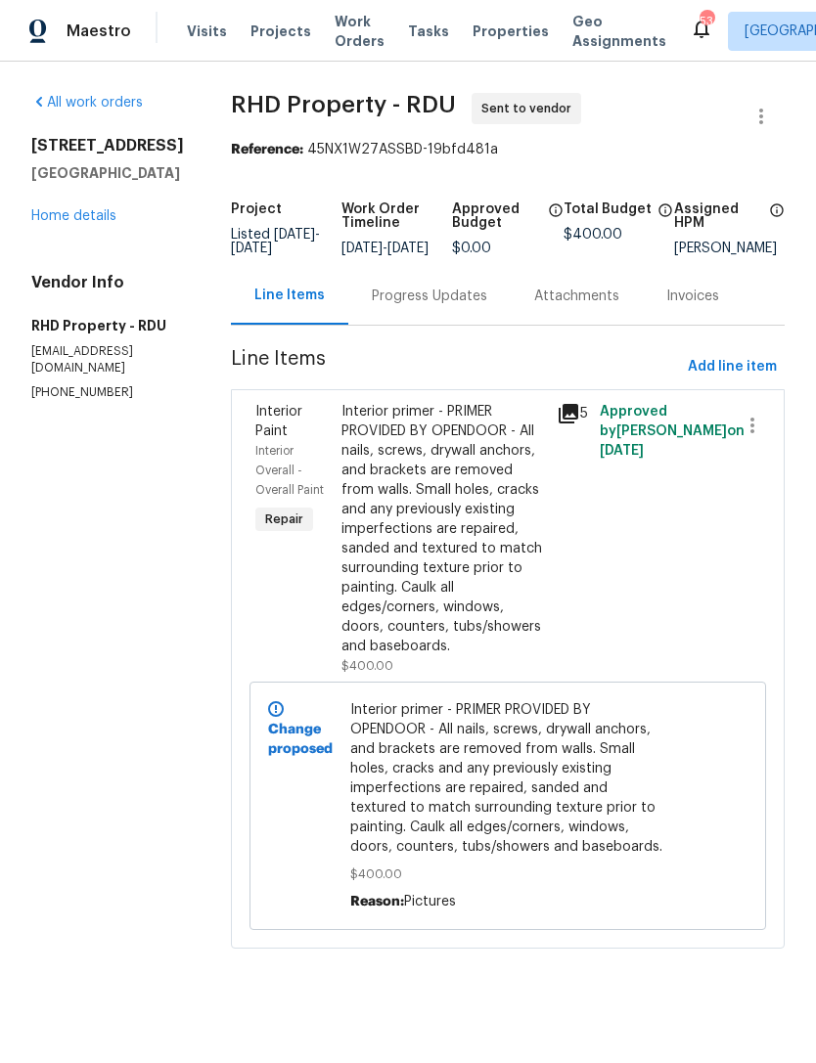
scroll to position [15, 0]
click at [523, 643] on div "Interior primer - PRIMER PROVIDED BY OPENDOOR - All nails, screws, drywall anch…" at bounding box center [442, 529] width 203 height 254
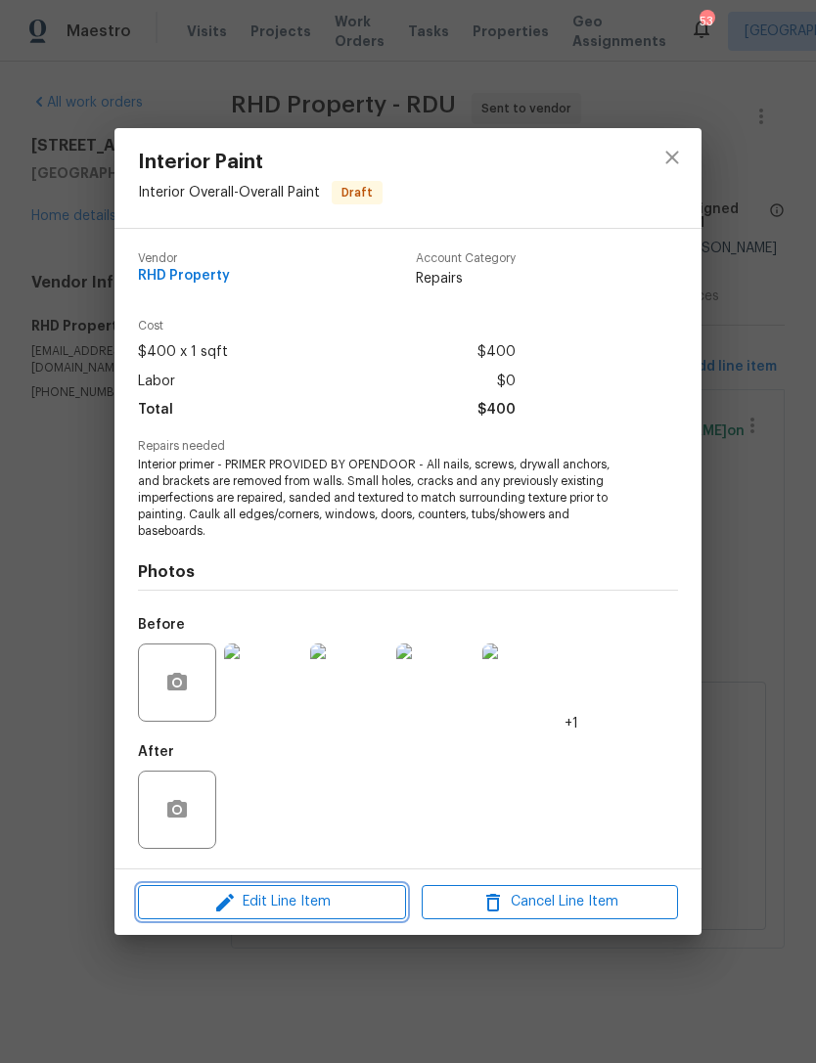
click at [374, 906] on span "Edit Line Item" at bounding box center [272, 902] width 256 height 24
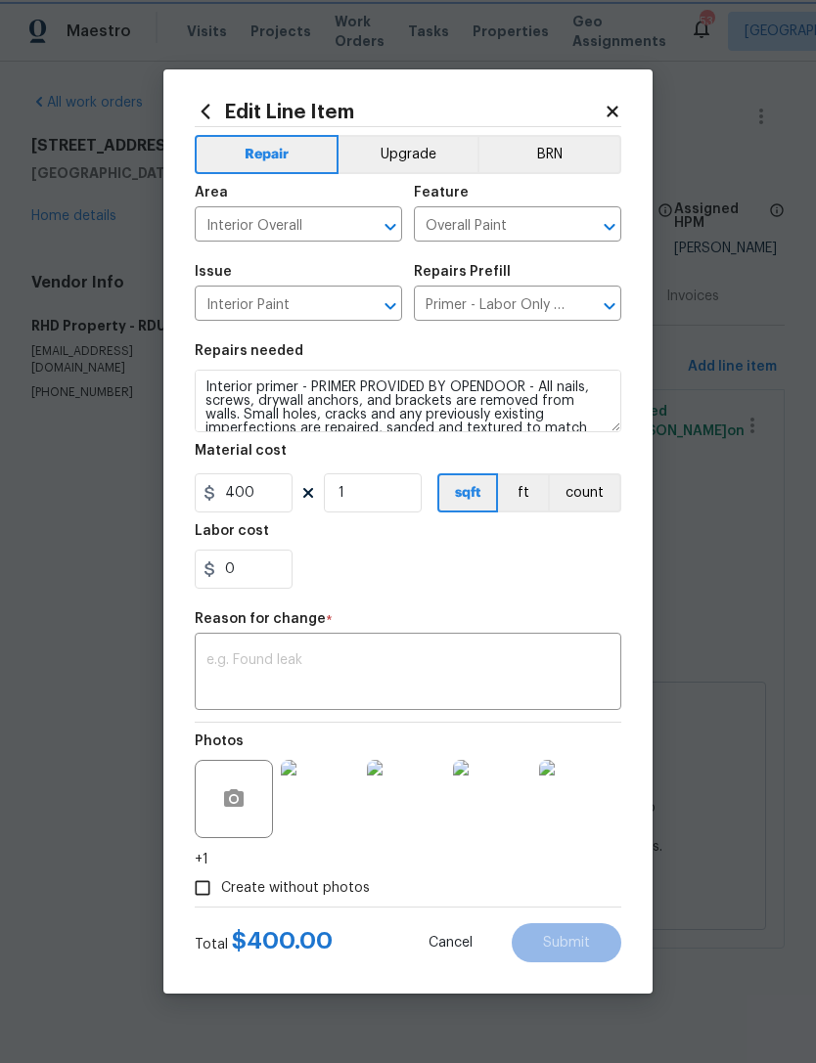
scroll to position [0, 0]
click at [618, 103] on icon at bounding box center [613, 112] width 18 height 18
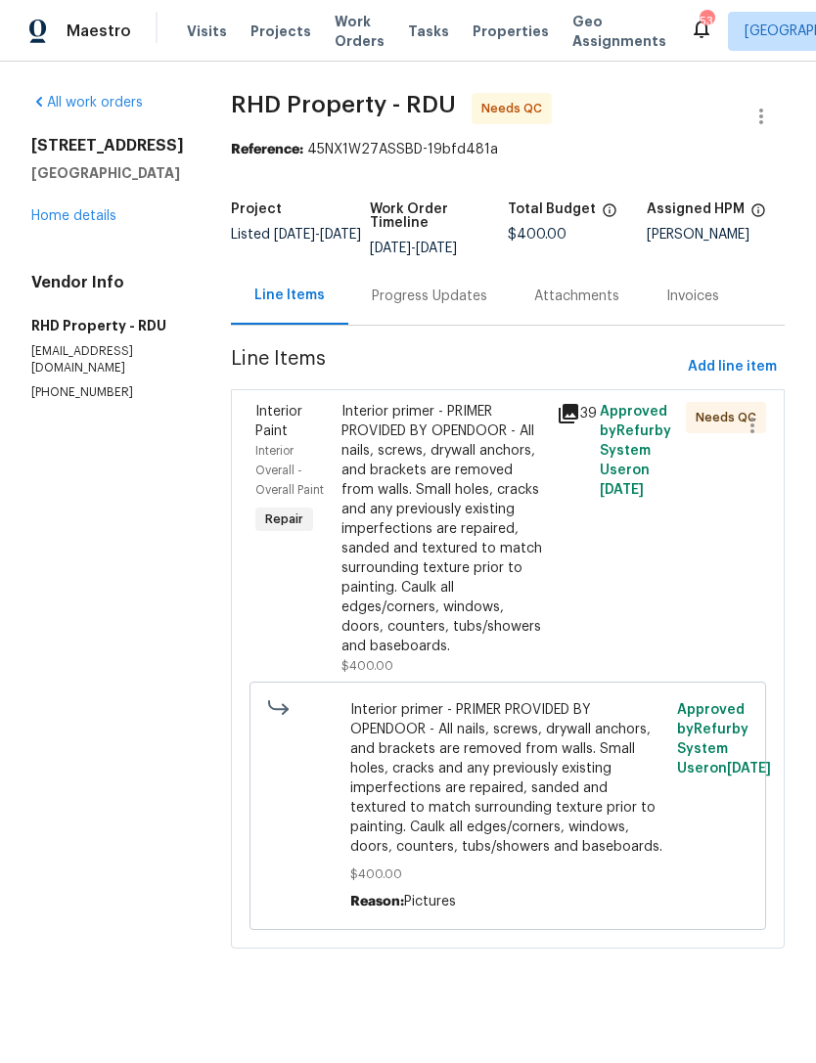
scroll to position [15, 0]
click at [466, 556] on div "Interior primer - PRIMER PROVIDED BY OPENDOOR - All nails, screws, drywall anch…" at bounding box center [442, 529] width 203 height 254
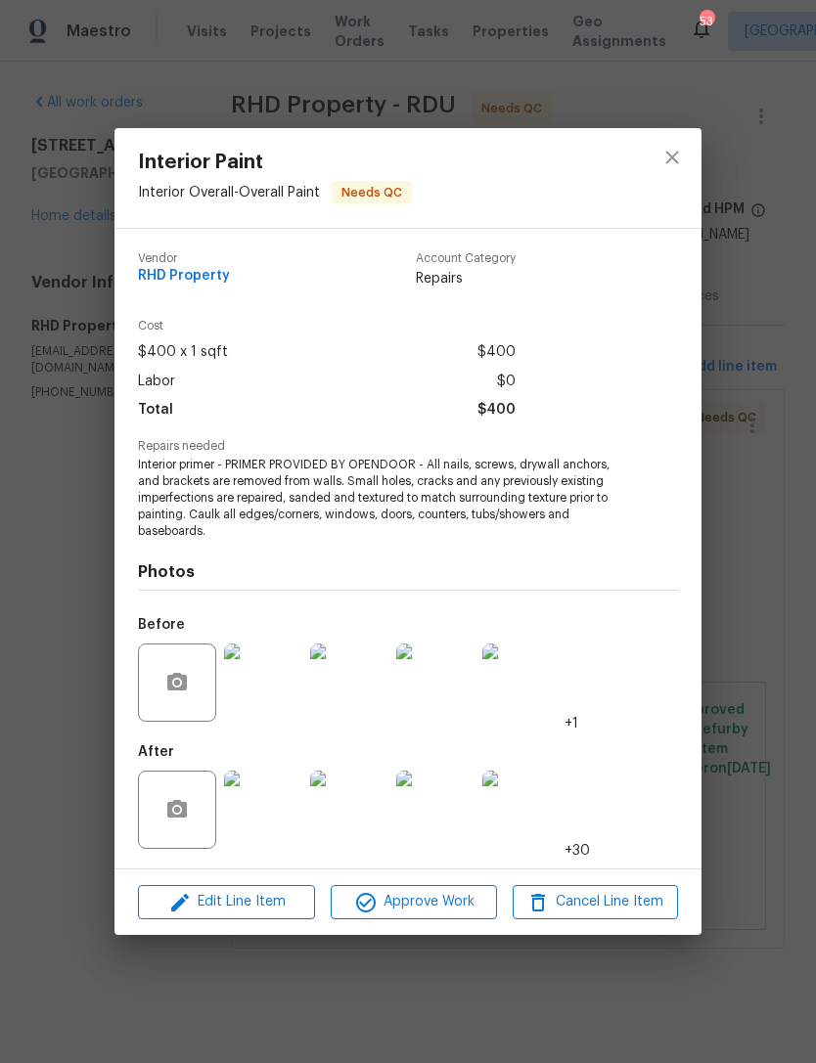
click at [286, 795] on img at bounding box center [263, 810] width 78 height 78
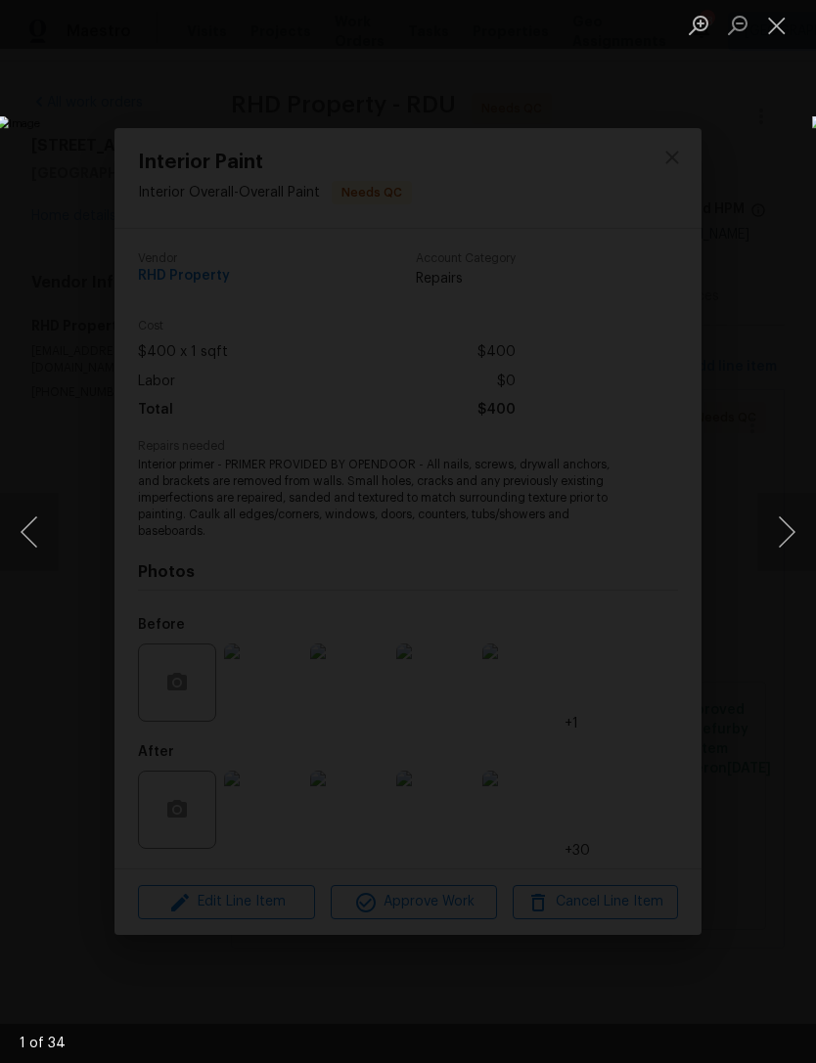
click at [785, 525] on button "Next image" at bounding box center [786, 532] width 59 height 78
click at [785, 520] on button "Next image" at bounding box center [786, 532] width 59 height 78
click at [787, 521] on button "Next image" at bounding box center [786, 532] width 59 height 78
click at [784, 520] on button "Next image" at bounding box center [786, 532] width 59 height 78
click at [785, 521] on button "Next image" at bounding box center [786, 532] width 59 height 78
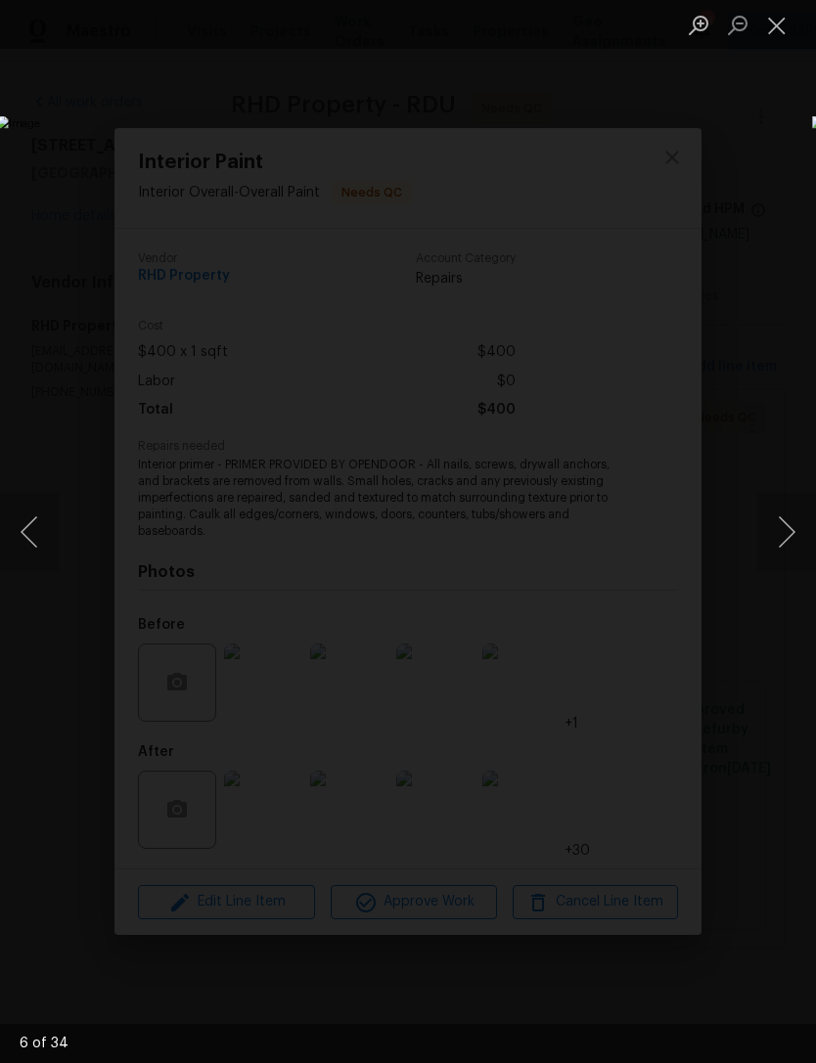
click at [784, 523] on button "Next image" at bounding box center [786, 532] width 59 height 78
click at [786, 527] on button "Next image" at bounding box center [786, 532] width 59 height 78
click at [783, 525] on button "Next image" at bounding box center [786, 532] width 59 height 78
click at [787, 527] on button "Next image" at bounding box center [786, 532] width 59 height 78
click at [778, 530] on button "Next image" at bounding box center [786, 532] width 59 height 78
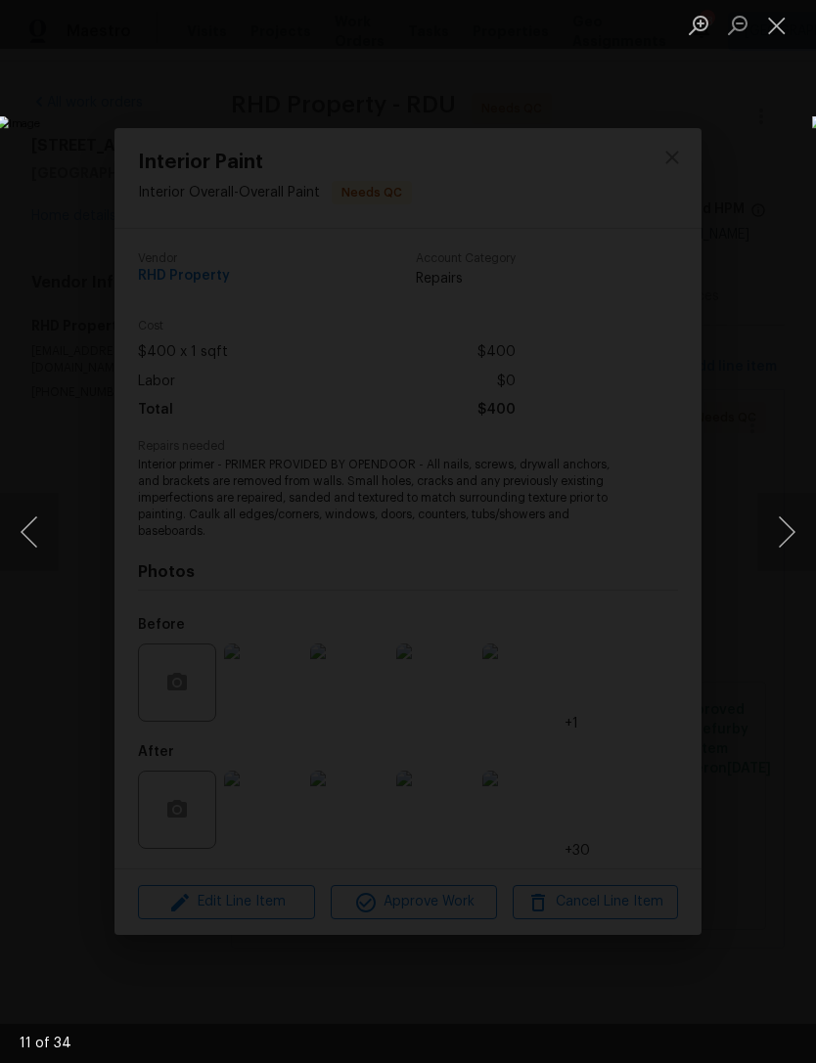
click at [783, 537] on button "Next image" at bounding box center [786, 532] width 59 height 78
click at [783, 530] on button "Next image" at bounding box center [786, 532] width 59 height 78
click at [783, 520] on button "Next image" at bounding box center [786, 532] width 59 height 78
click at [781, 530] on button "Next image" at bounding box center [786, 532] width 59 height 78
click at [778, 537] on button "Next image" at bounding box center [786, 532] width 59 height 78
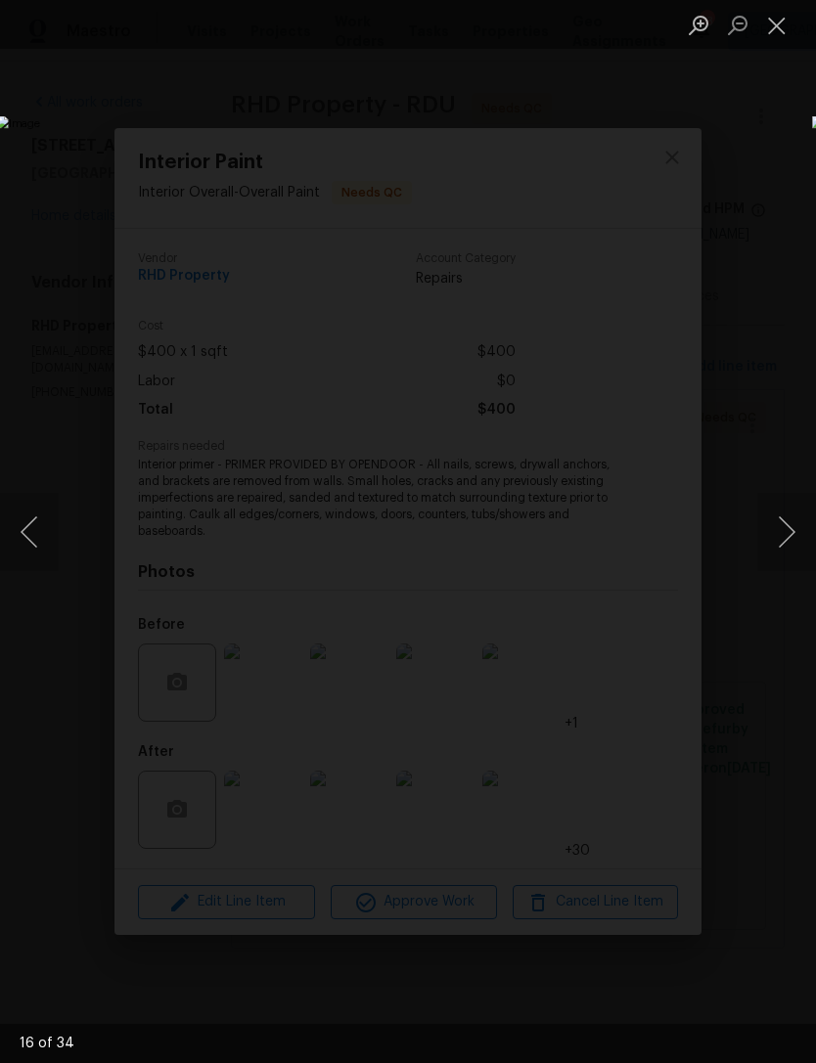
click at [784, 530] on button "Next image" at bounding box center [786, 532] width 59 height 78
click at [782, 528] on button "Next image" at bounding box center [786, 532] width 59 height 78
click at [776, 521] on button "Next image" at bounding box center [786, 532] width 59 height 78
click at [781, 517] on button "Next image" at bounding box center [786, 532] width 59 height 78
click at [778, 520] on button "Next image" at bounding box center [786, 532] width 59 height 78
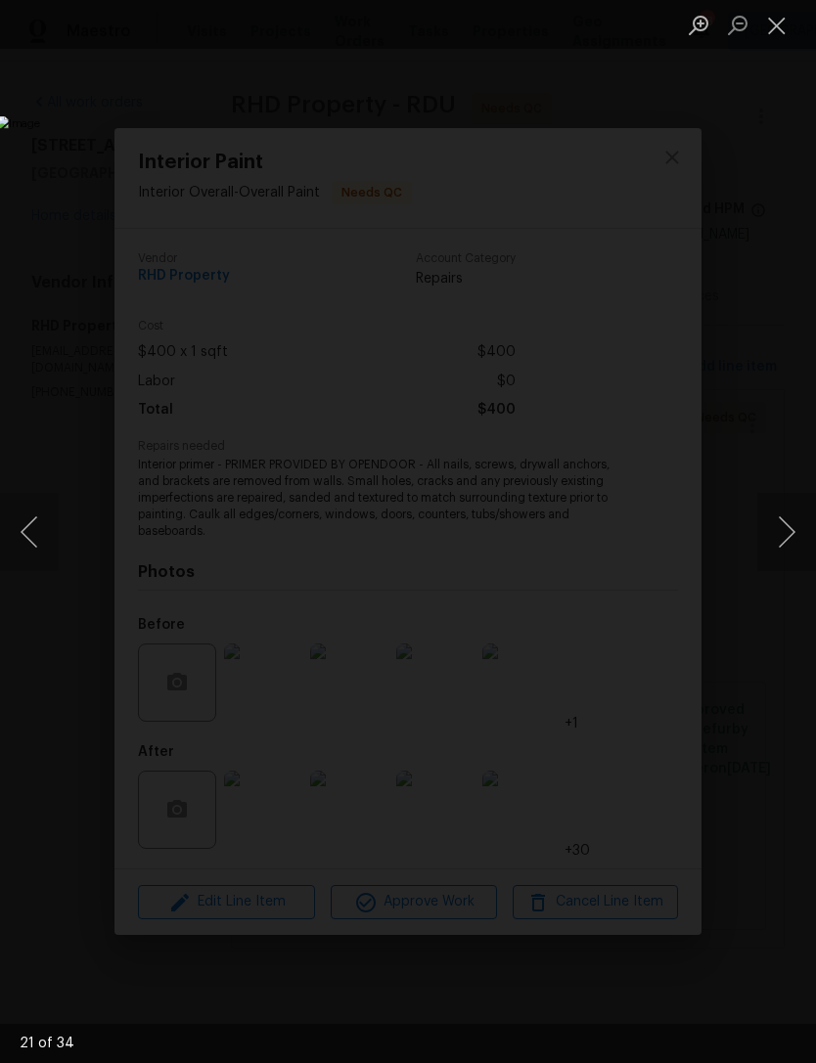
click at [782, 520] on button "Next image" at bounding box center [786, 532] width 59 height 78
click at [782, 519] on button "Next image" at bounding box center [786, 532] width 59 height 78
click at [778, 525] on button "Next image" at bounding box center [786, 532] width 59 height 78
click at [778, 532] on button "Next image" at bounding box center [786, 532] width 59 height 78
click at [782, 532] on button "Next image" at bounding box center [786, 532] width 59 height 78
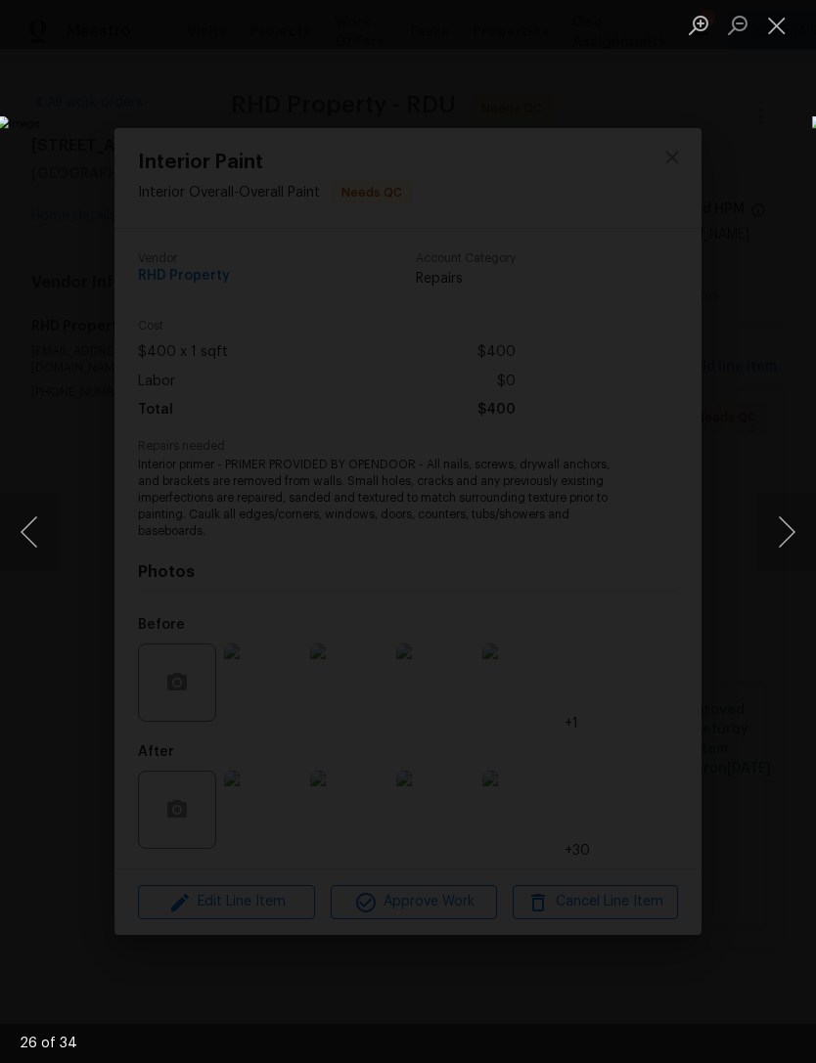
click at [766, 23] on button "Close lightbox" at bounding box center [776, 25] width 39 height 34
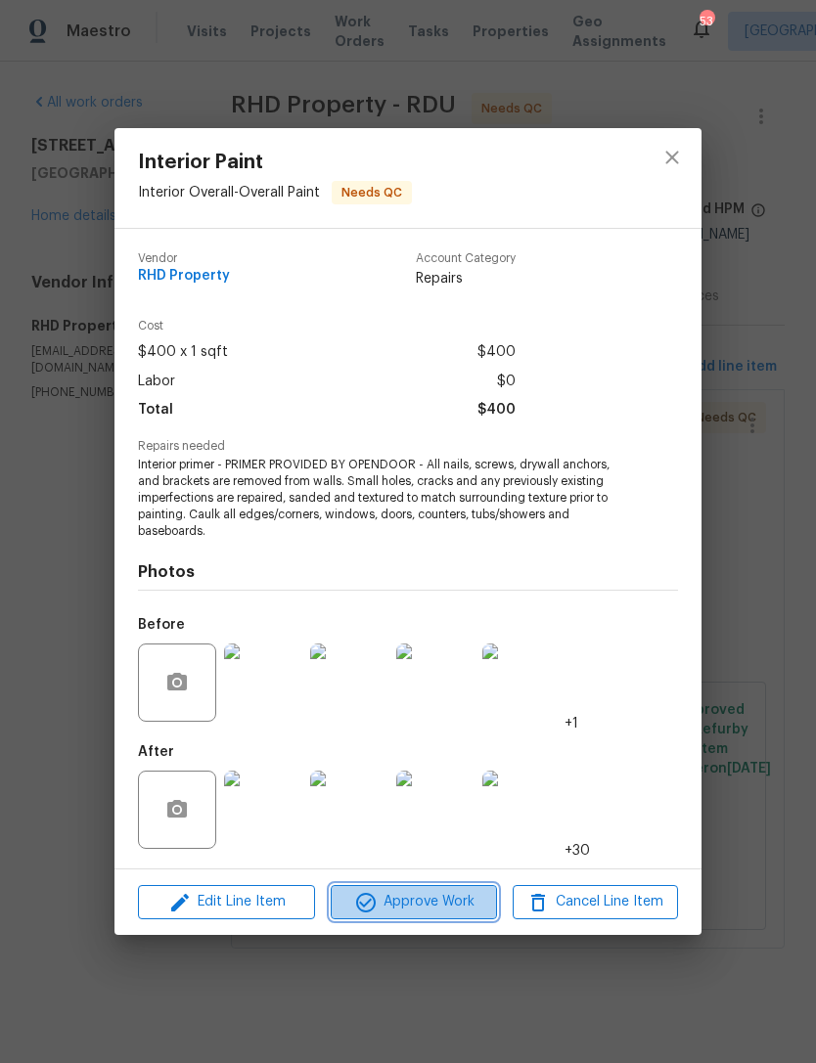
click at [423, 898] on span "Approve Work" at bounding box center [414, 902] width 154 height 24
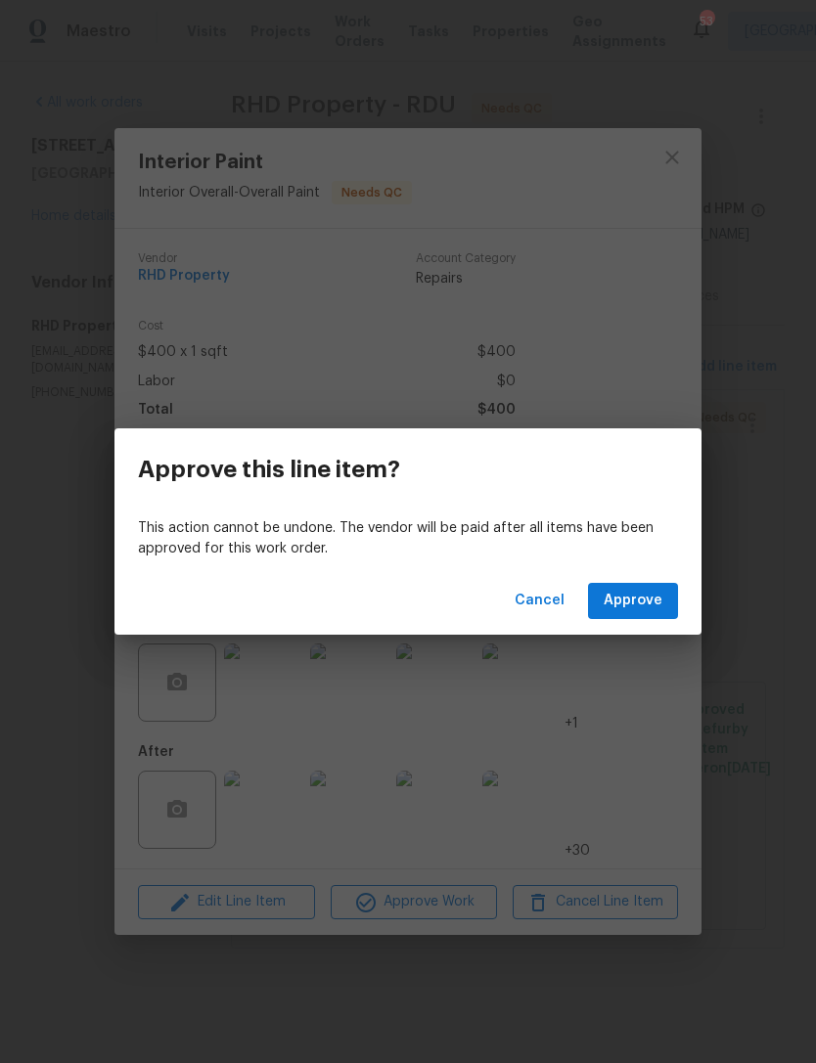
click at [626, 579] on div "Cancel Approve" at bounding box center [407, 601] width 587 height 68
click at [645, 586] on button "Approve" at bounding box center [633, 601] width 90 height 36
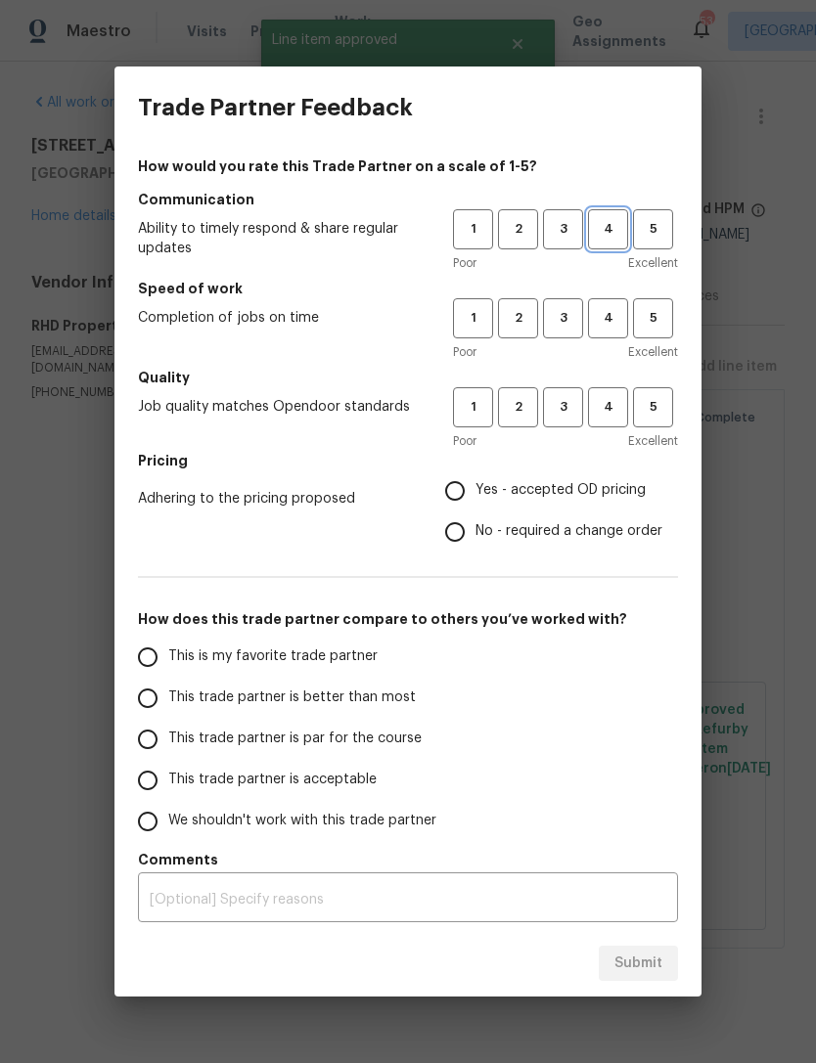
click at [612, 227] on span "4" at bounding box center [608, 229] width 36 height 23
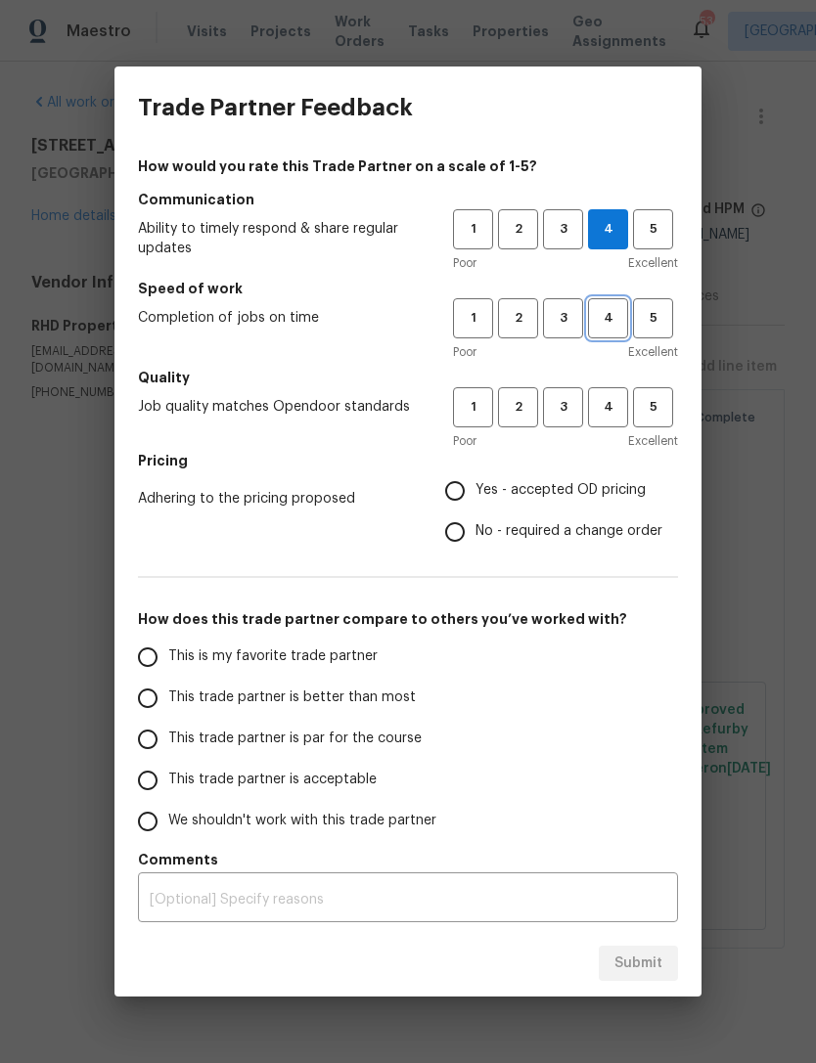
click at [612, 318] on span "4" at bounding box center [608, 318] width 36 height 23
click at [600, 406] on span "4" at bounding box center [608, 407] width 36 height 23
click at [586, 527] on span "No - required a change order" at bounding box center [568, 531] width 187 height 21
click at [475, 527] on input "No - required a change order" at bounding box center [454, 532] width 41 height 41
radio input "true"
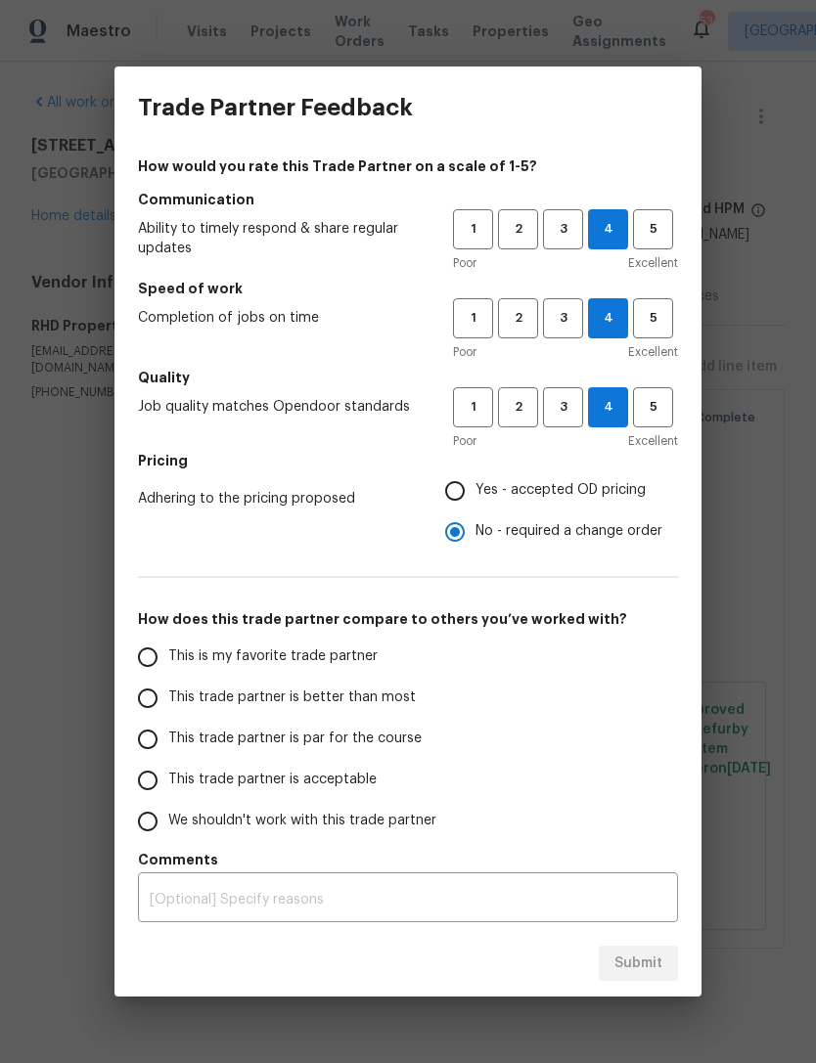
click at [375, 692] on span "This trade partner is better than most" at bounding box center [292, 698] width 248 height 21
click at [168, 692] on input "This trade partner is better than most" at bounding box center [147, 698] width 41 height 41
click at [658, 950] on button "Submit" at bounding box center [638, 964] width 79 height 36
radio input "true"
